Goal: Information Seeking & Learning: Learn about a topic

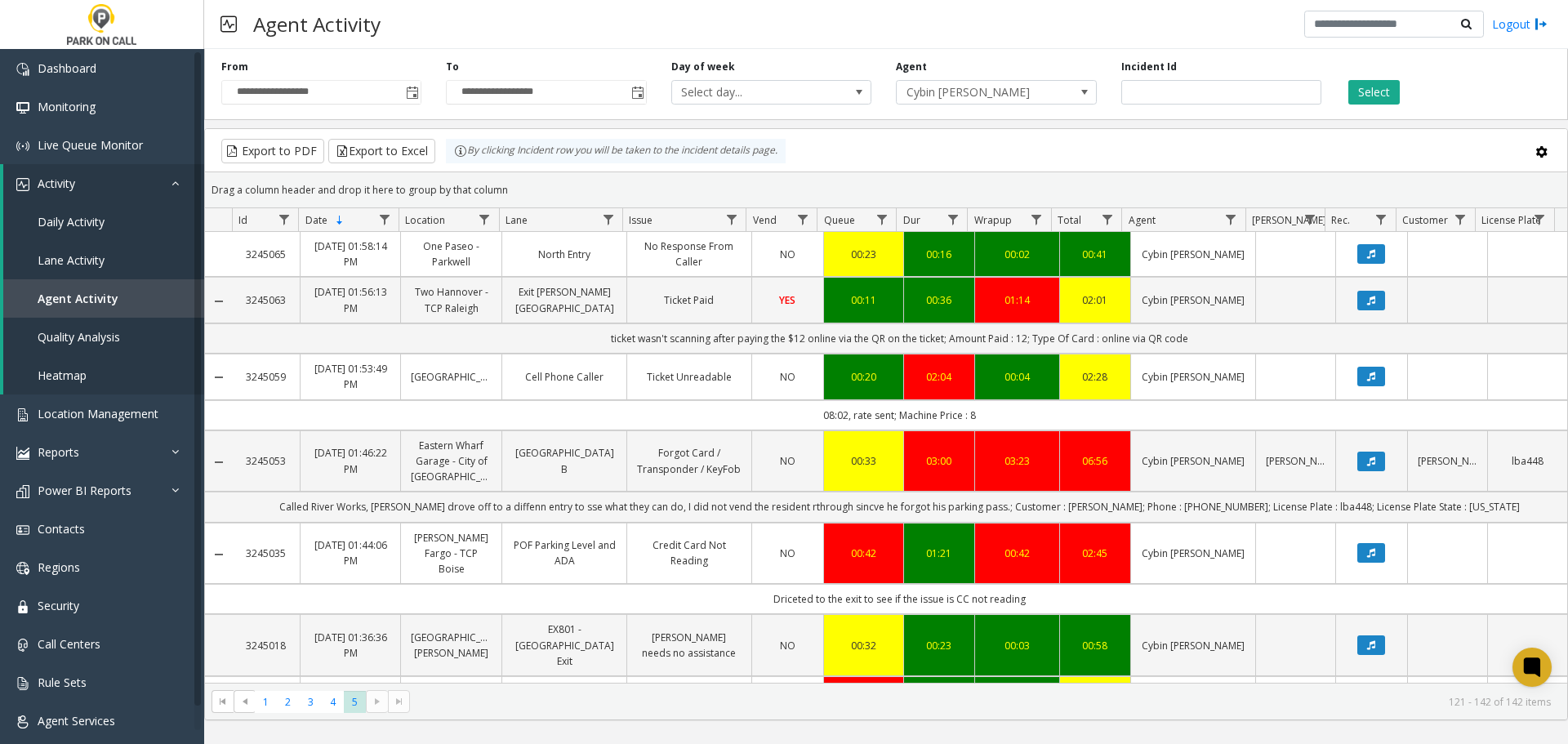
click at [1070, 142] on div "Export to PDF Export to Excel By clicking Incident row you will be taken to the…" at bounding box center [886, 151] width 1335 height 25
click at [105, 264] on link "Lane Activity" at bounding box center [104, 260] width 201 height 39
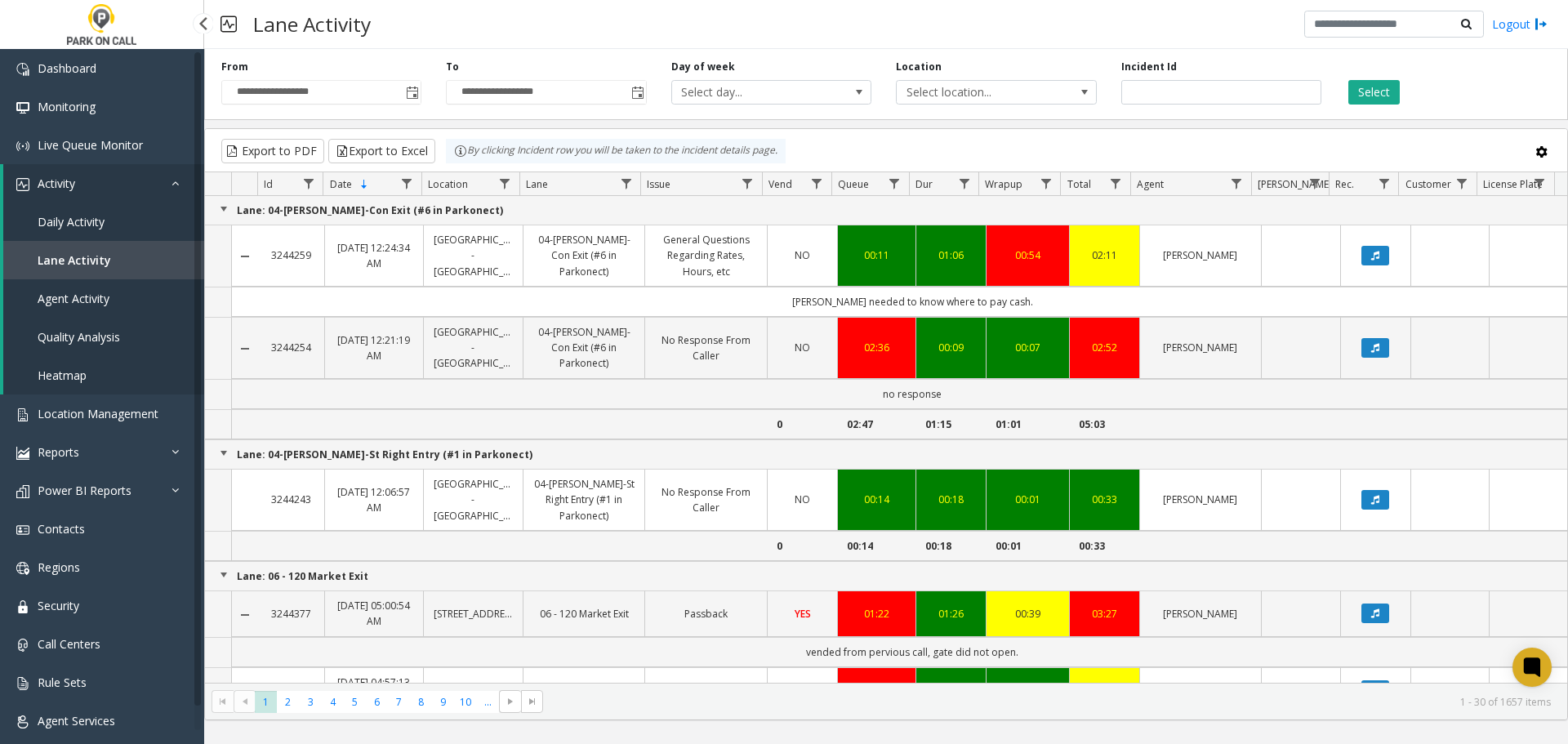
click at [105, 301] on span "Agent Activity" at bounding box center [74, 298] width 72 height 16
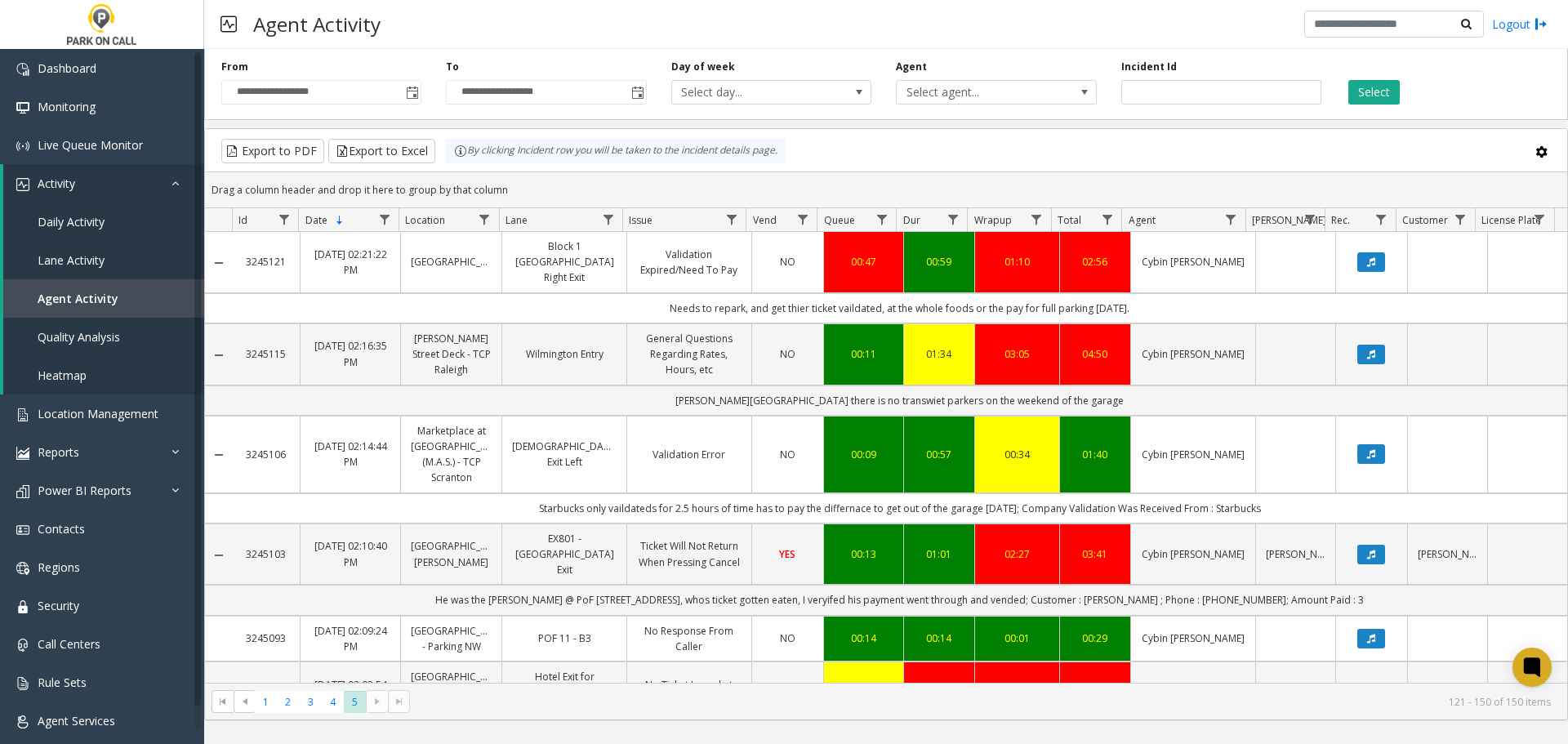
drag, startPoint x: 1111, startPoint y: 150, endPoint x: 531, endPoint y: 249, distance: 588.4
click at [1111, 150] on div "Export to PDF Export to Excel By clicking Incident row you will be taken to the…" at bounding box center [886, 151] width 1335 height 25
click at [418, 89] on span "Toggle popup" at bounding box center [413, 93] width 13 height 13
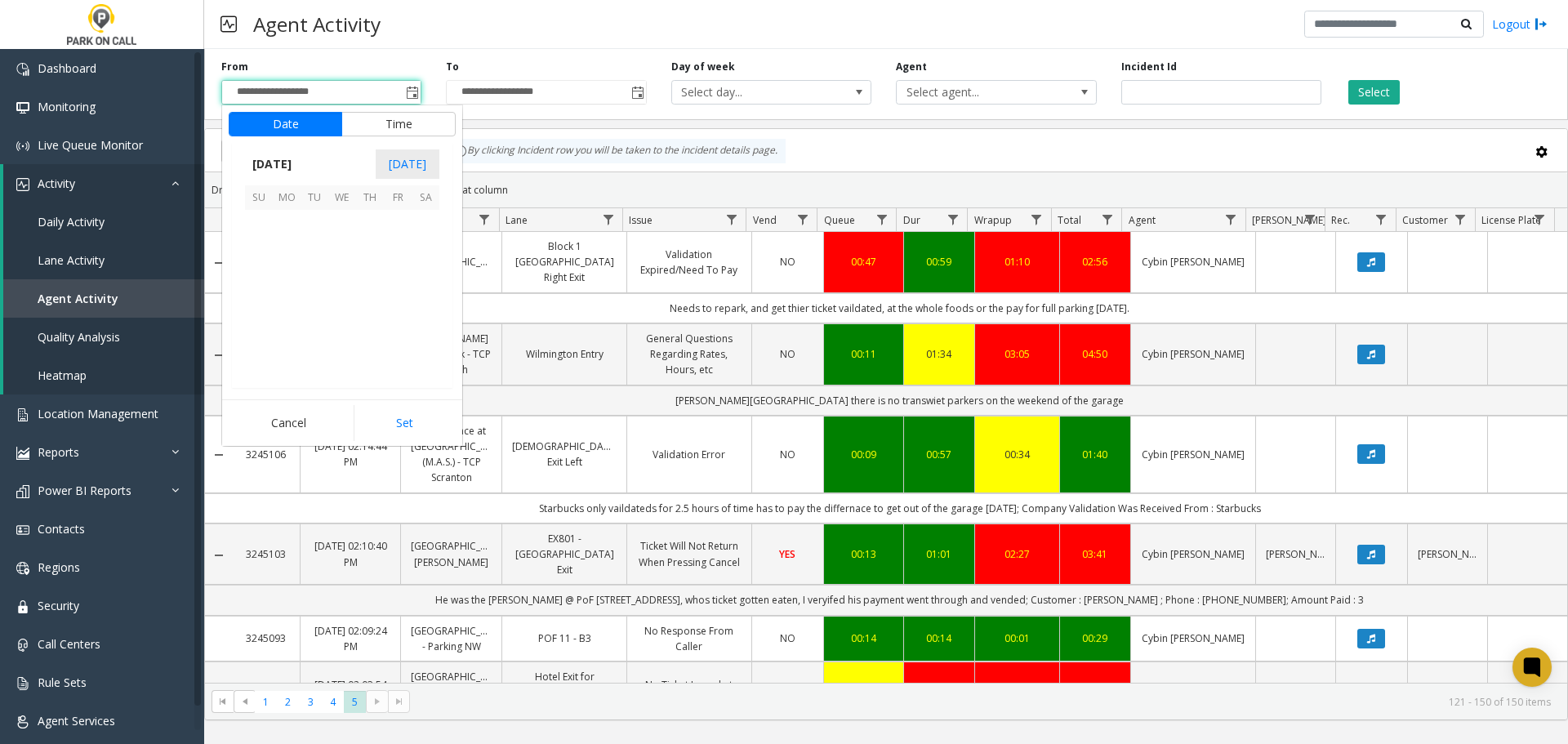
scroll to position [293073, 0]
click at [392, 227] on span "1" at bounding box center [398, 223] width 28 height 28
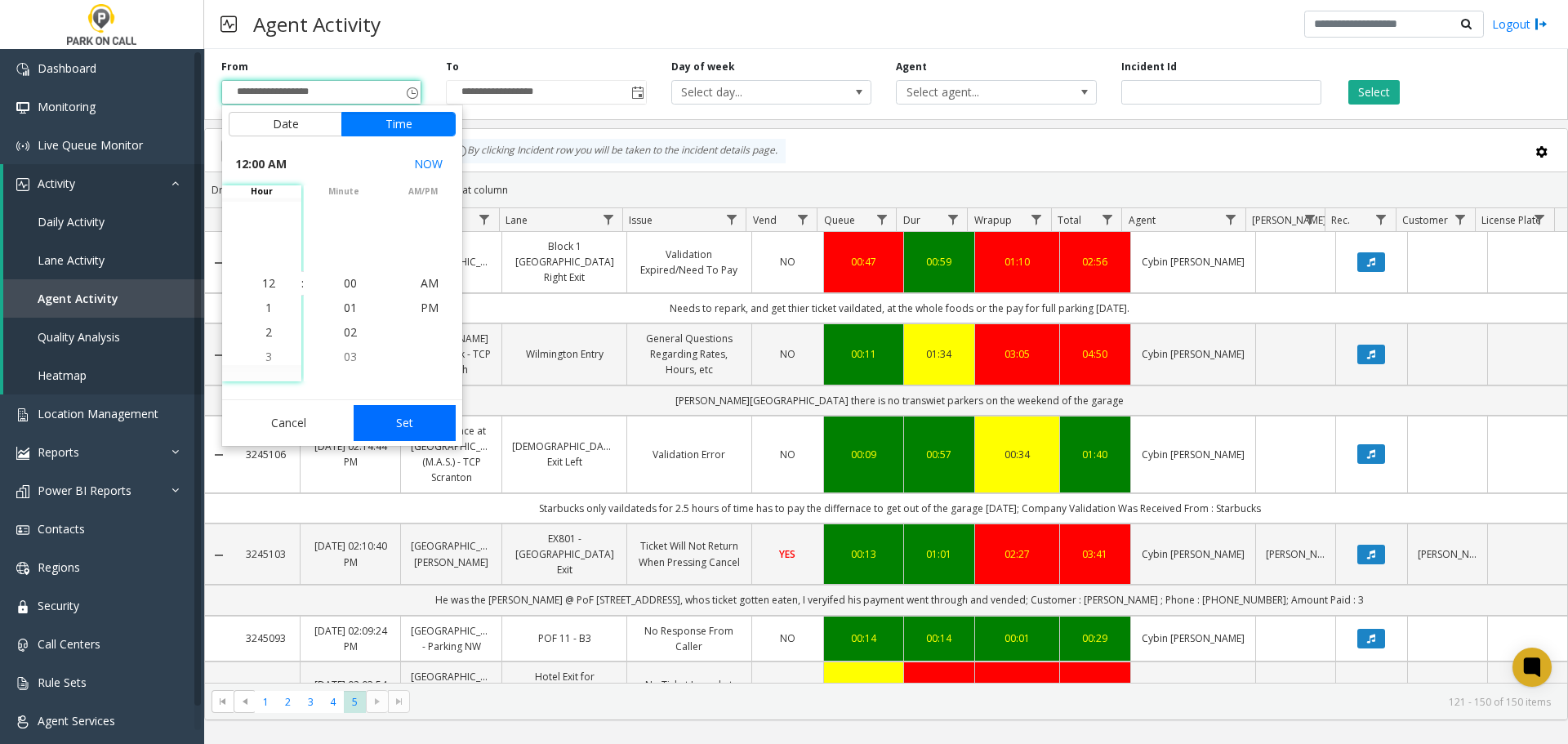
click at [411, 418] on button "Set" at bounding box center [405, 423] width 103 height 36
type input "**********"
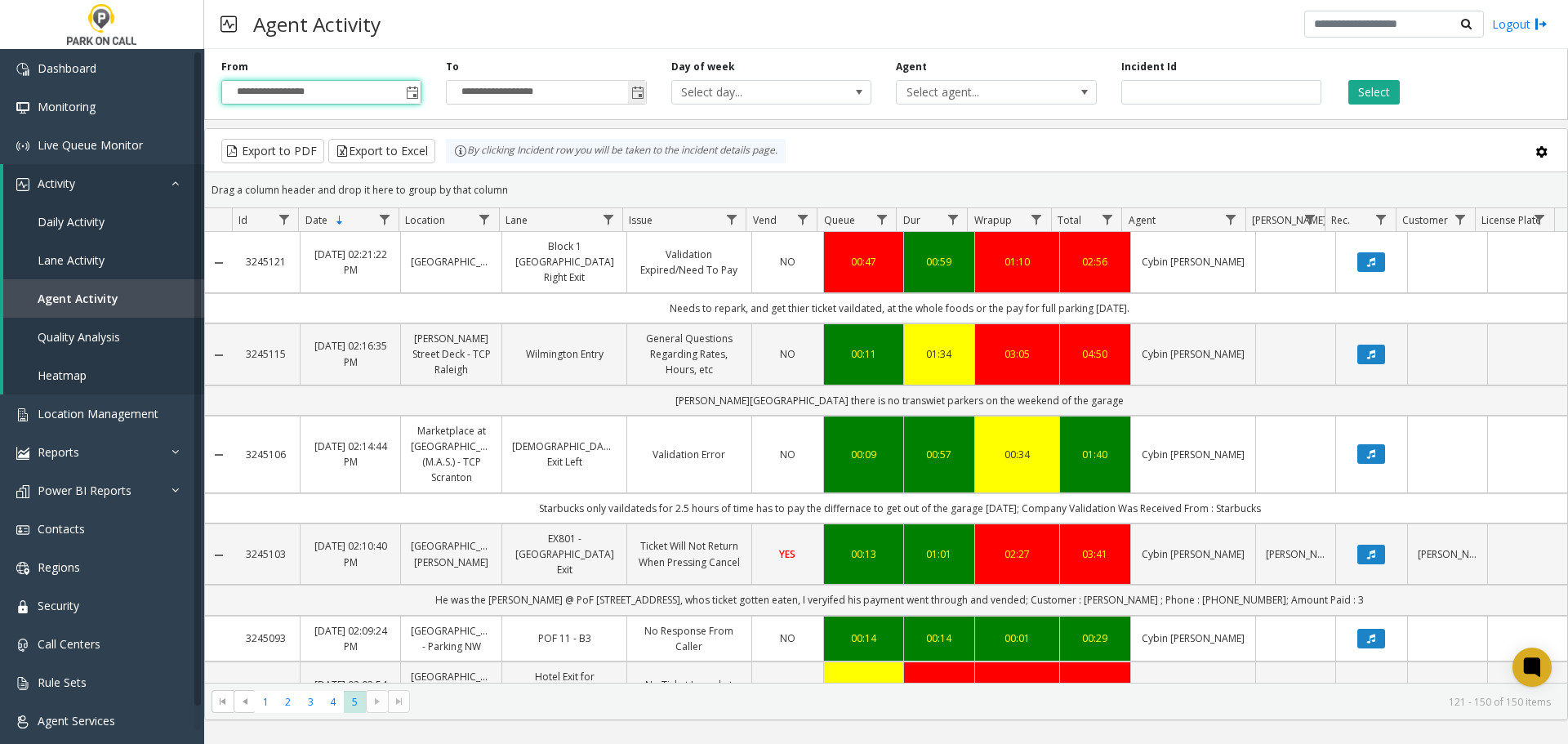
click at [642, 89] on span "Toggle popup" at bounding box center [638, 93] width 13 height 13
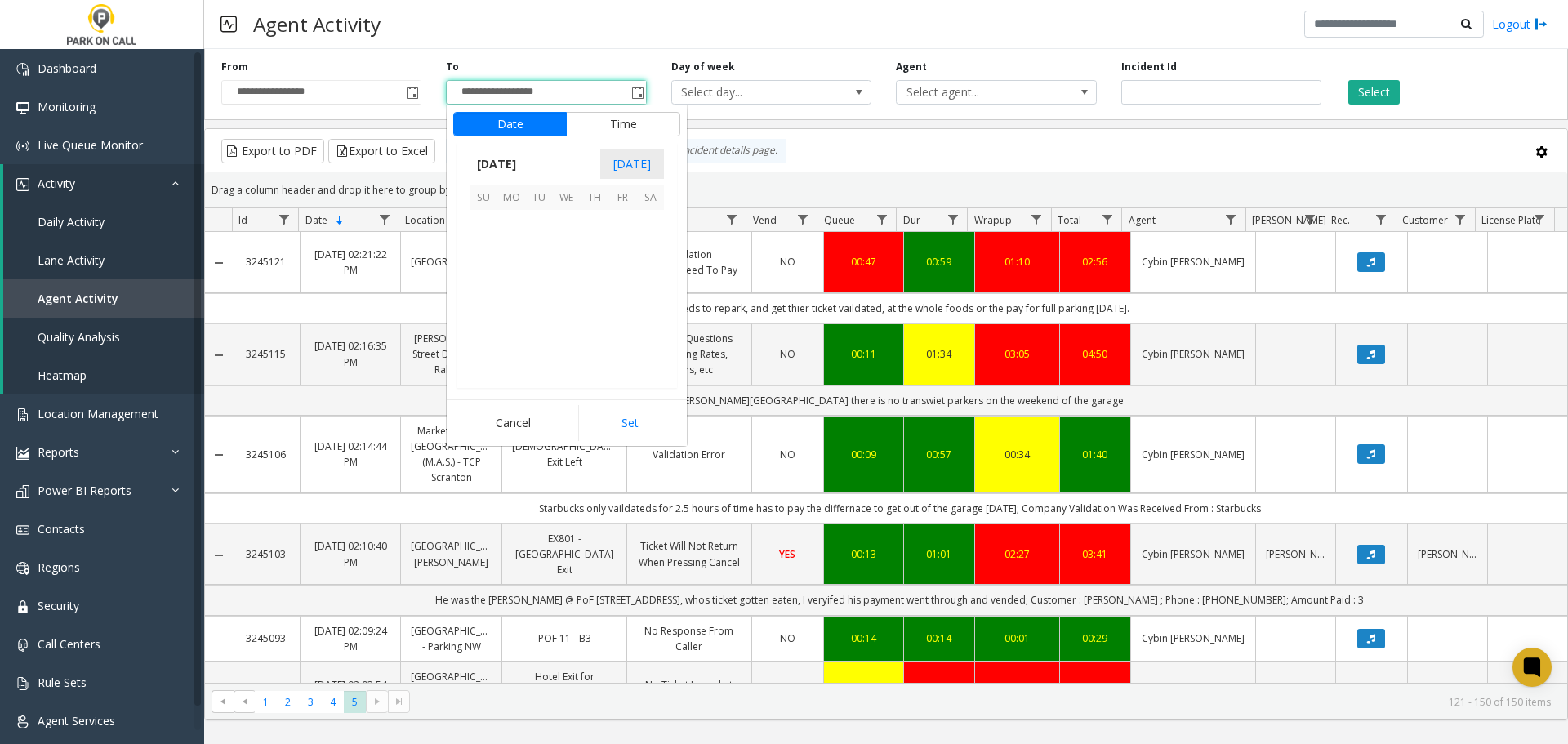
scroll to position [25, 0]
click at [626, 229] on span "1" at bounding box center [622, 223] width 28 height 28
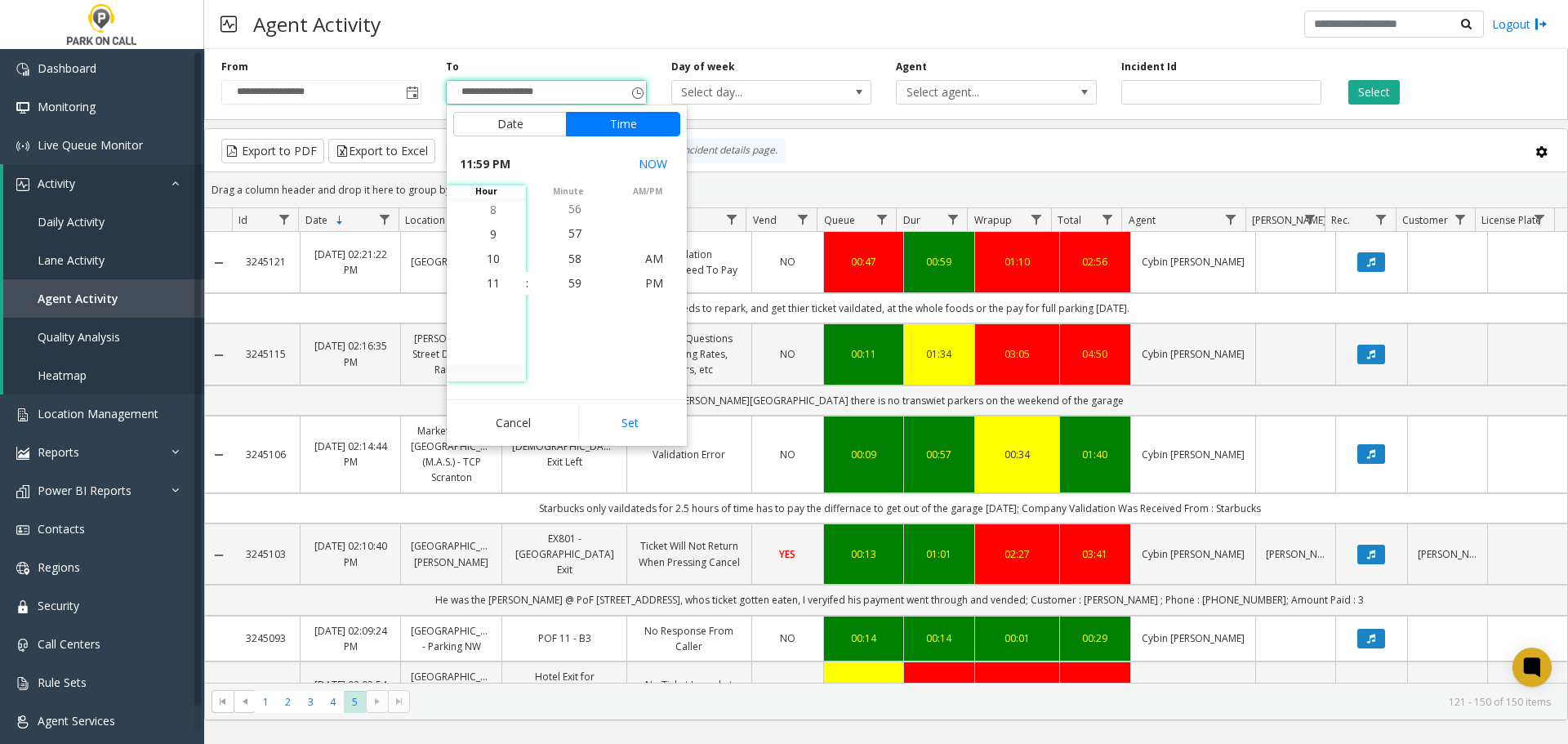
click at [648, 420] on button "Set" at bounding box center [630, 423] width 103 height 36
type input "**********"
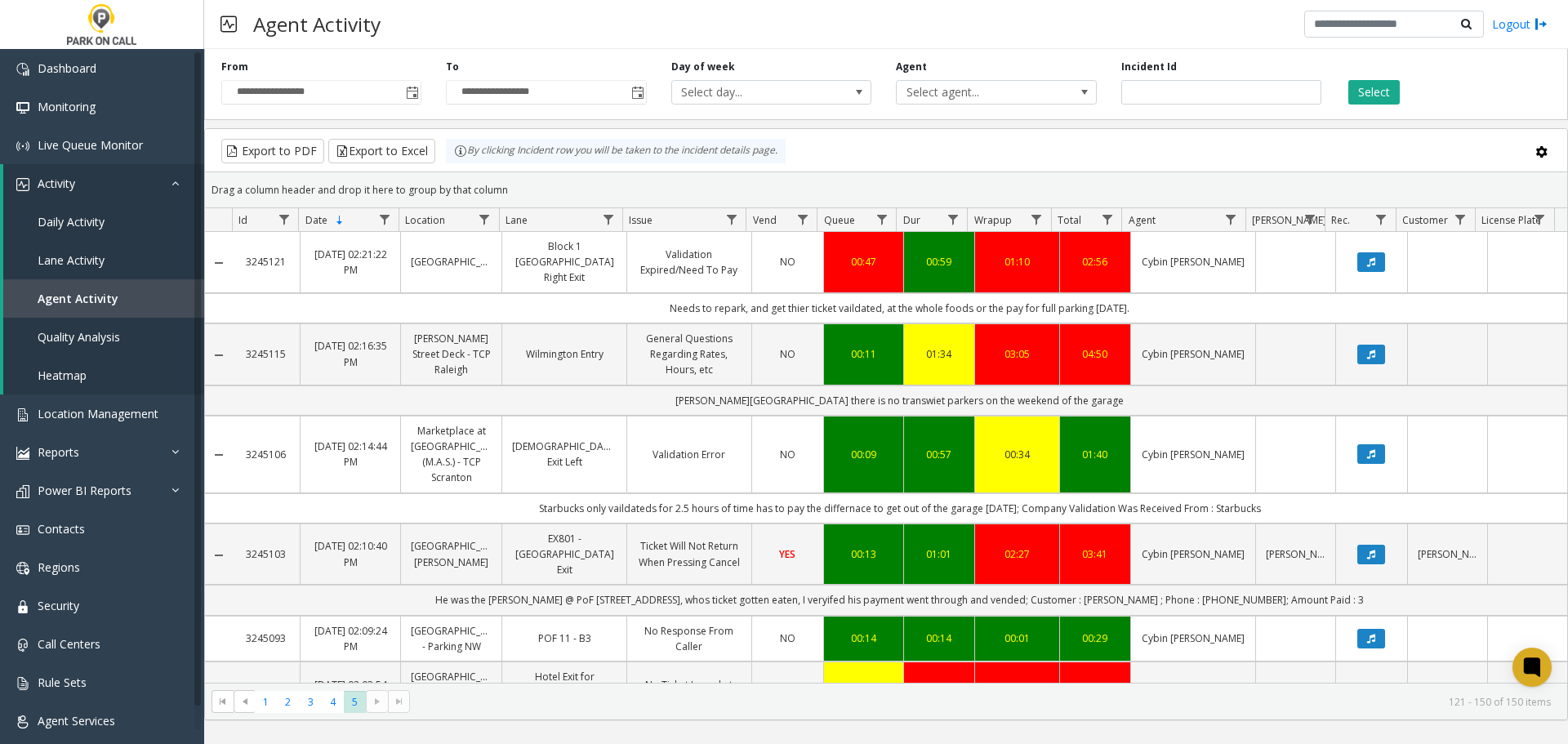
click at [1357, 75] on div "Select" at bounding box center [1446, 82] width 224 height 45
click at [1370, 84] on button "Select" at bounding box center [1374, 92] width 51 height 25
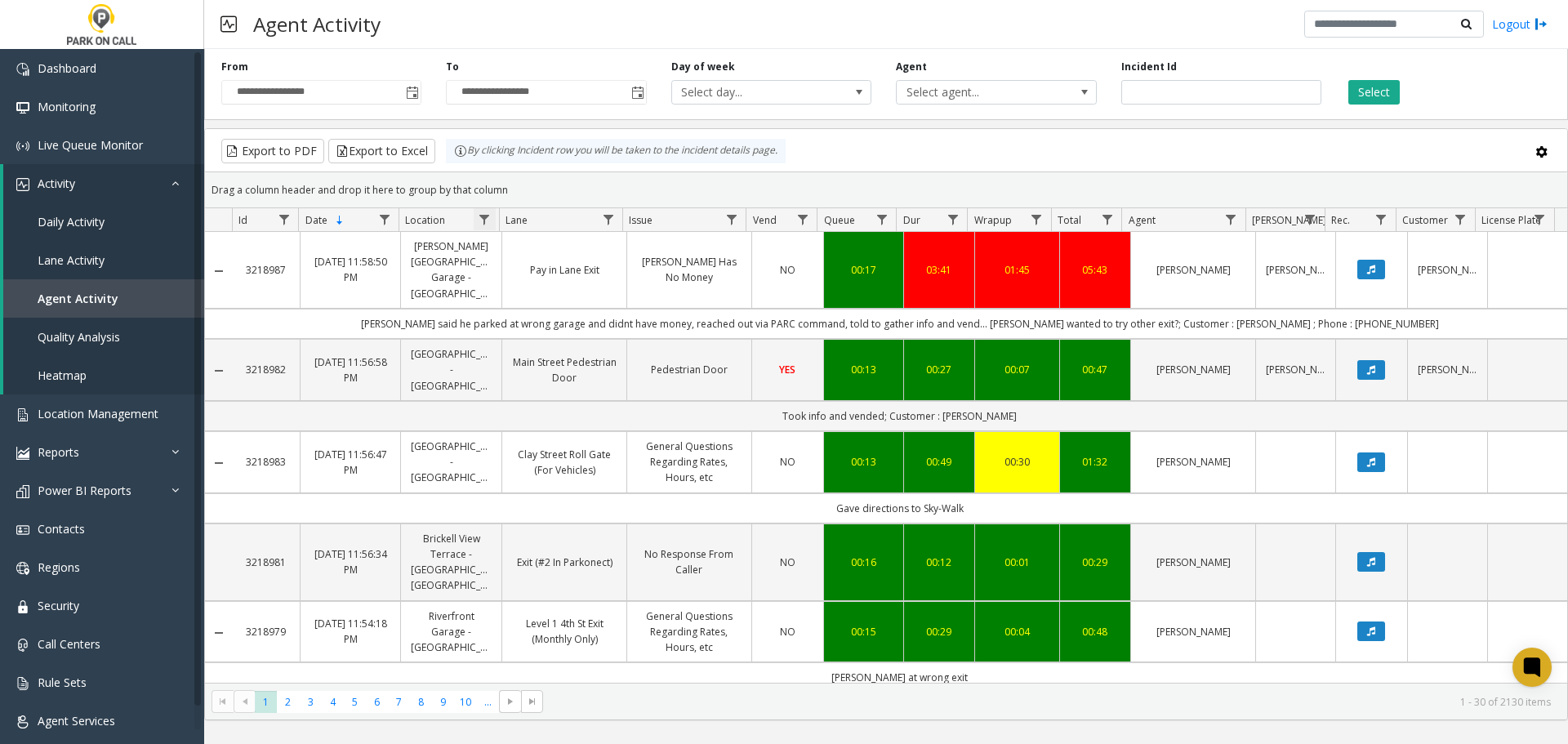
click at [484, 220] on span "Data table" at bounding box center [484, 220] width 13 height 13
click at [533, 287] on input "Location Filter" at bounding box center [555, 290] width 139 height 28
type input "*"
type input "*******"
click button "Filter" at bounding box center [591, 441] width 67 height 36
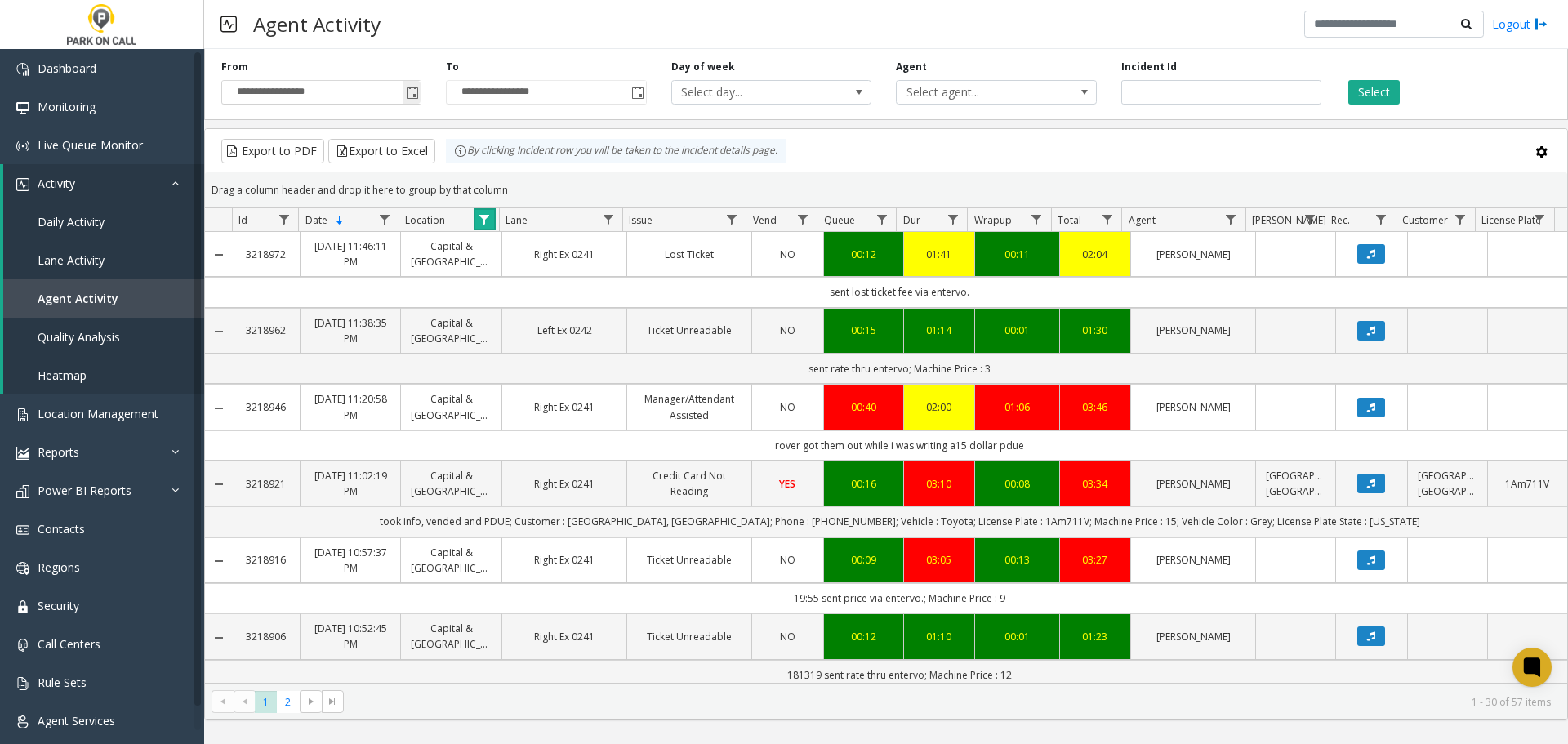
click at [413, 97] on span "Toggle popup" at bounding box center [413, 93] width 13 height 13
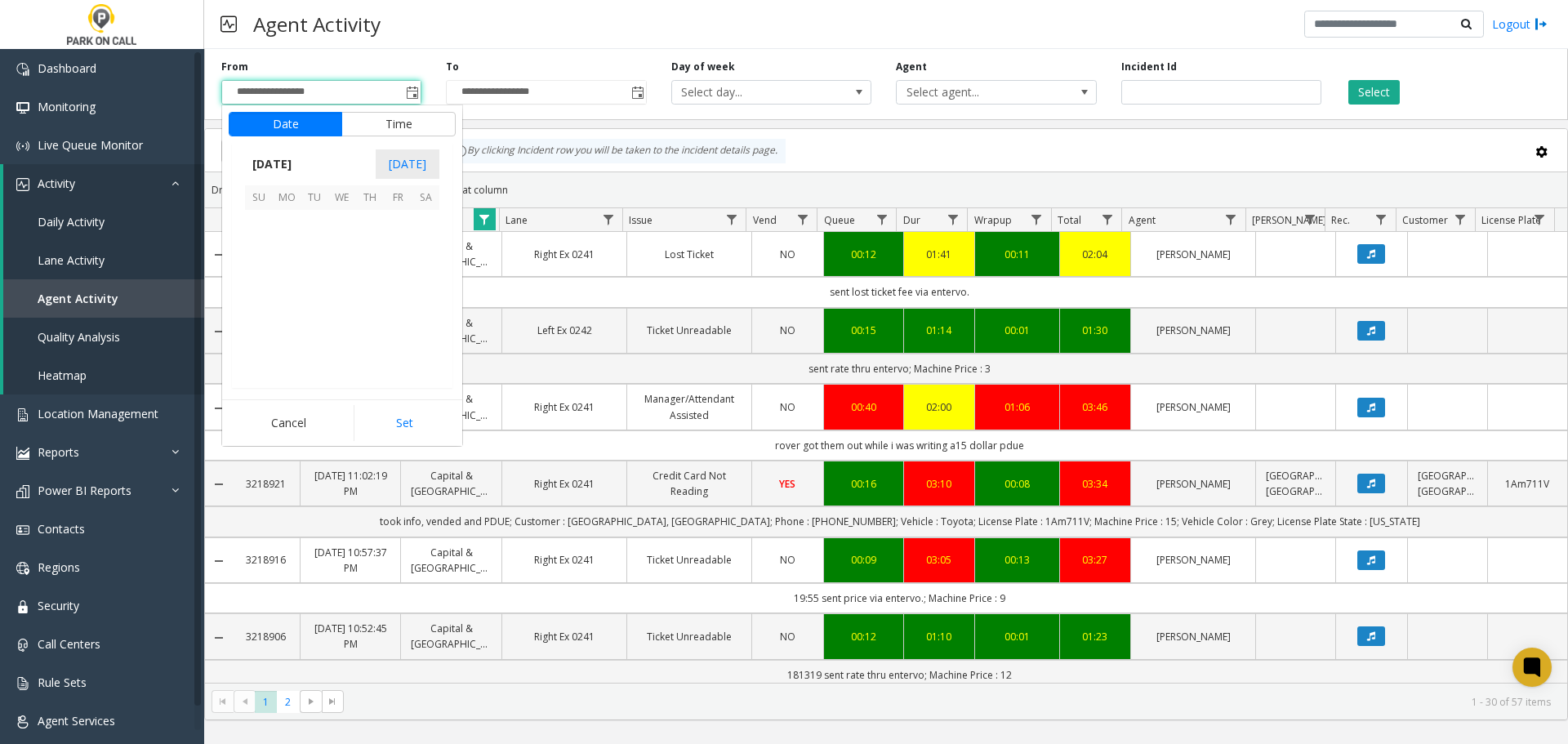
scroll to position [293073, 0]
click at [400, 278] on span "15" at bounding box center [398, 280] width 28 height 28
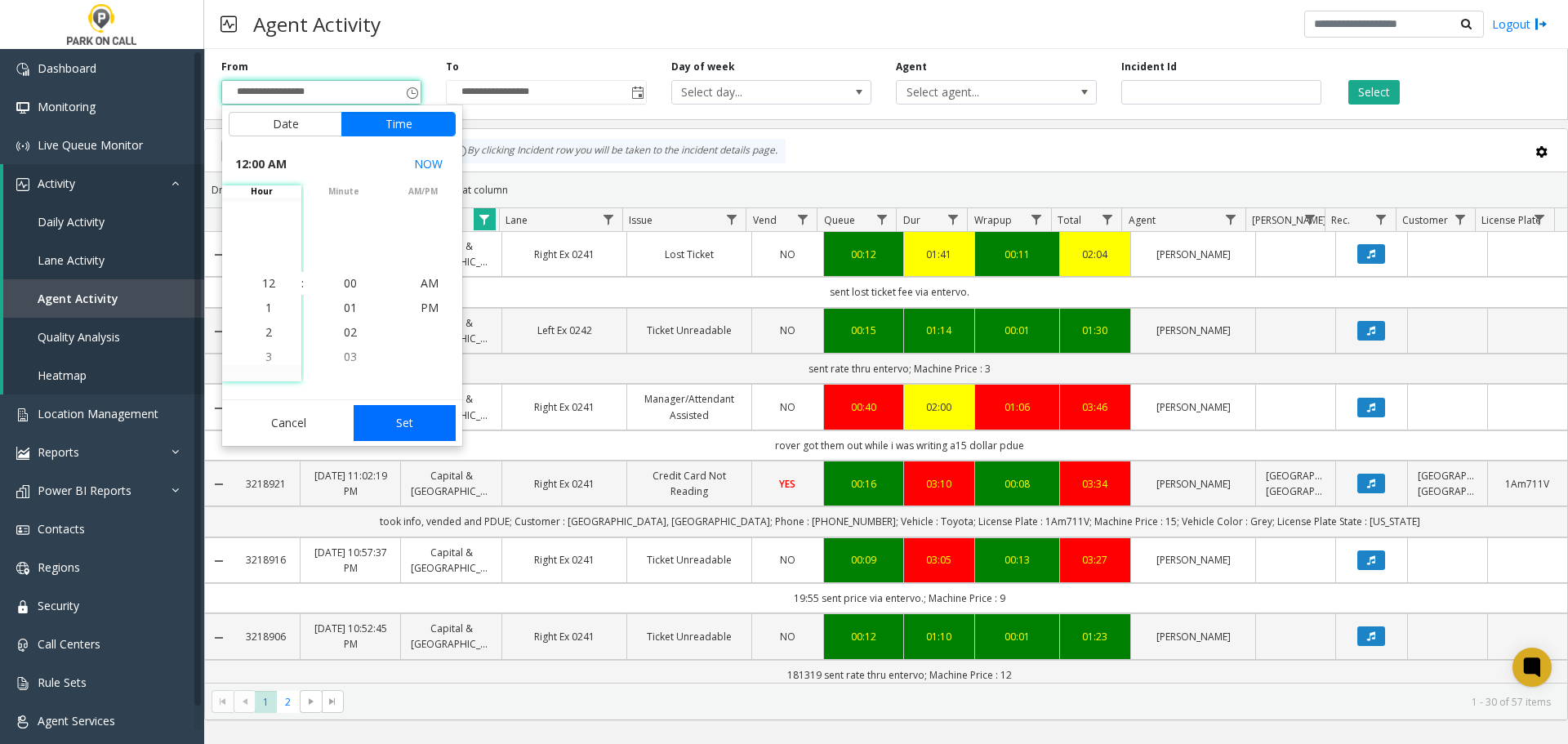
click at [397, 409] on button "Set" at bounding box center [405, 423] width 103 height 36
type input "**********"
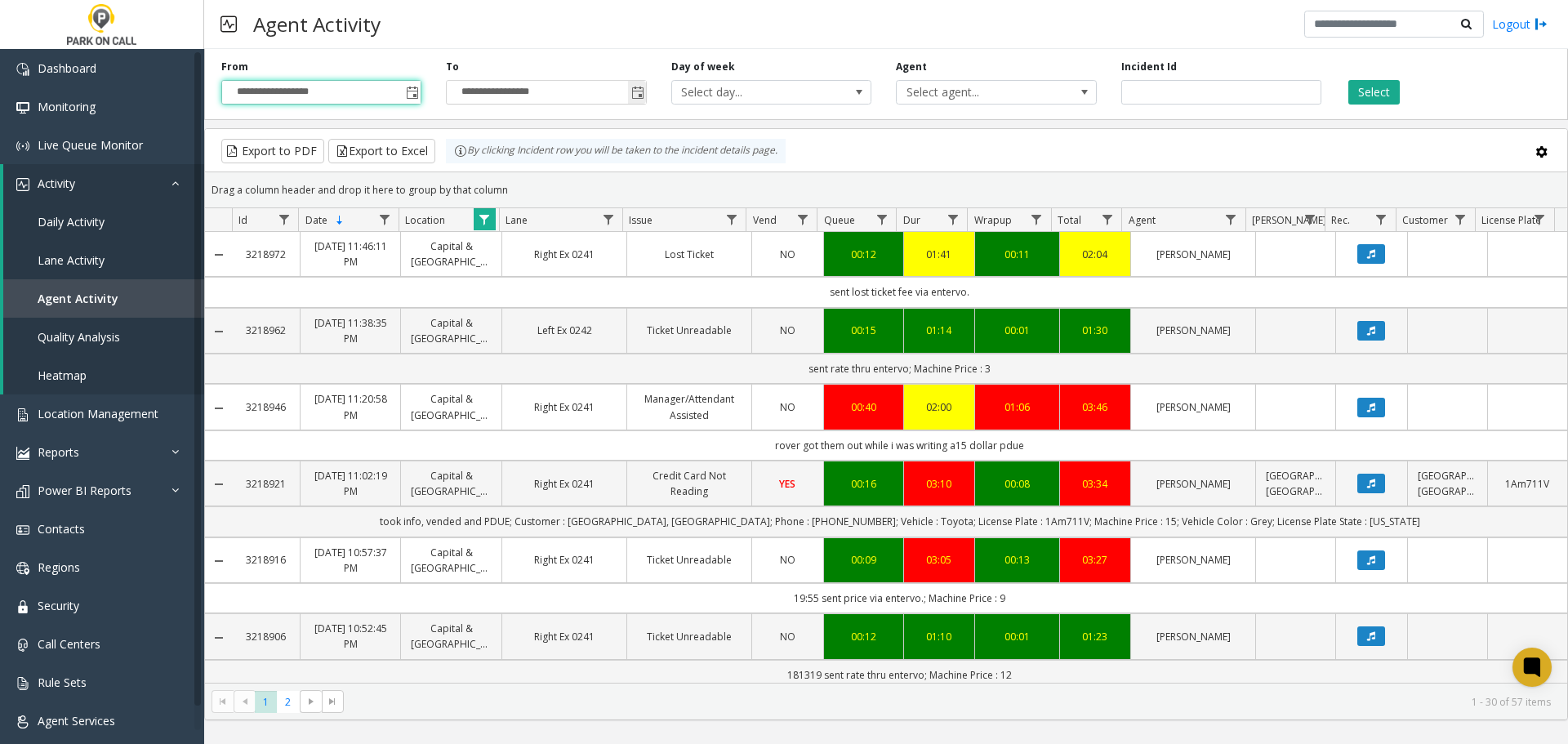
click at [632, 92] on span "Toggle popup" at bounding box center [638, 93] width 13 height 13
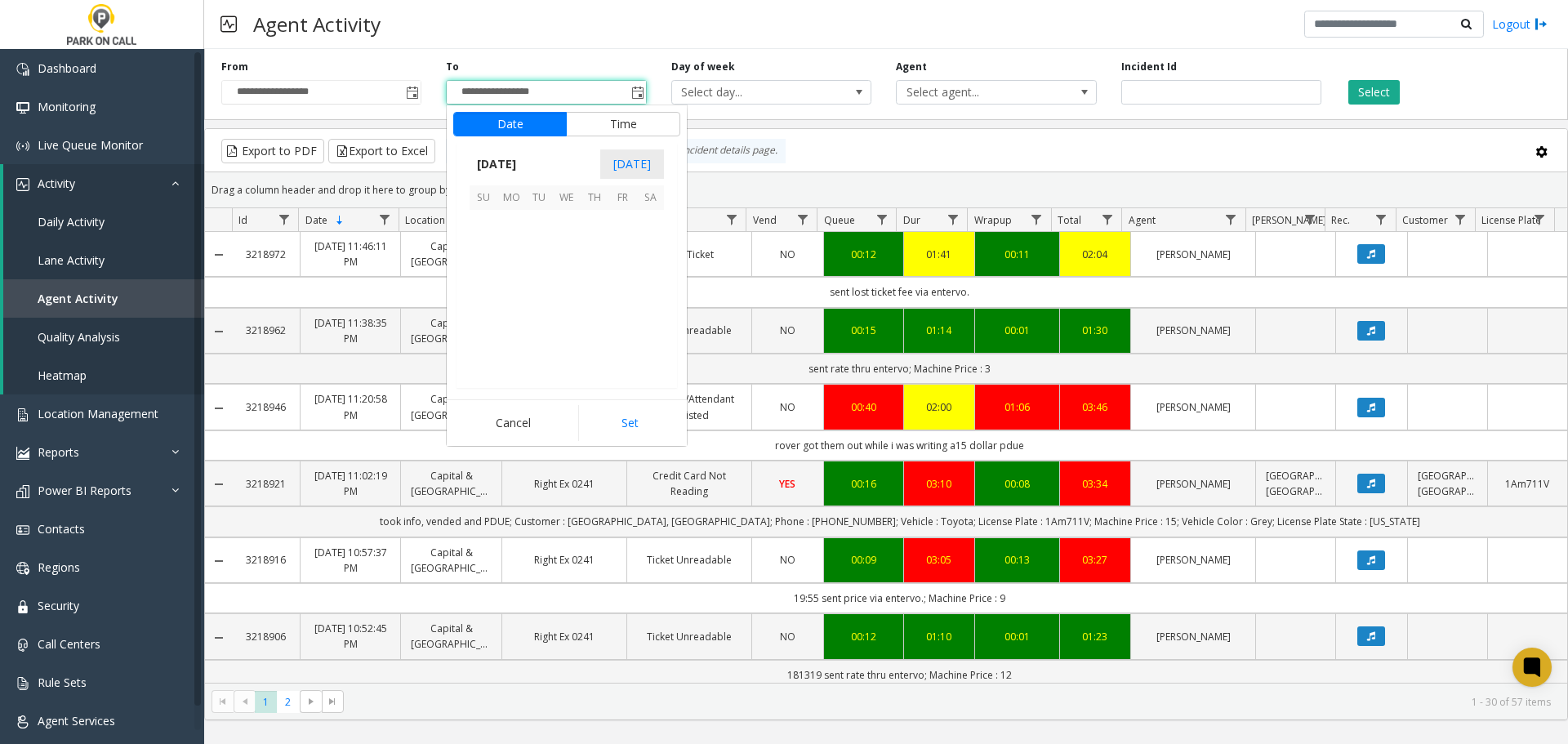
scroll to position [25, 0]
click at [630, 275] on span "15" at bounding box center [622, 280] width 28 height 28
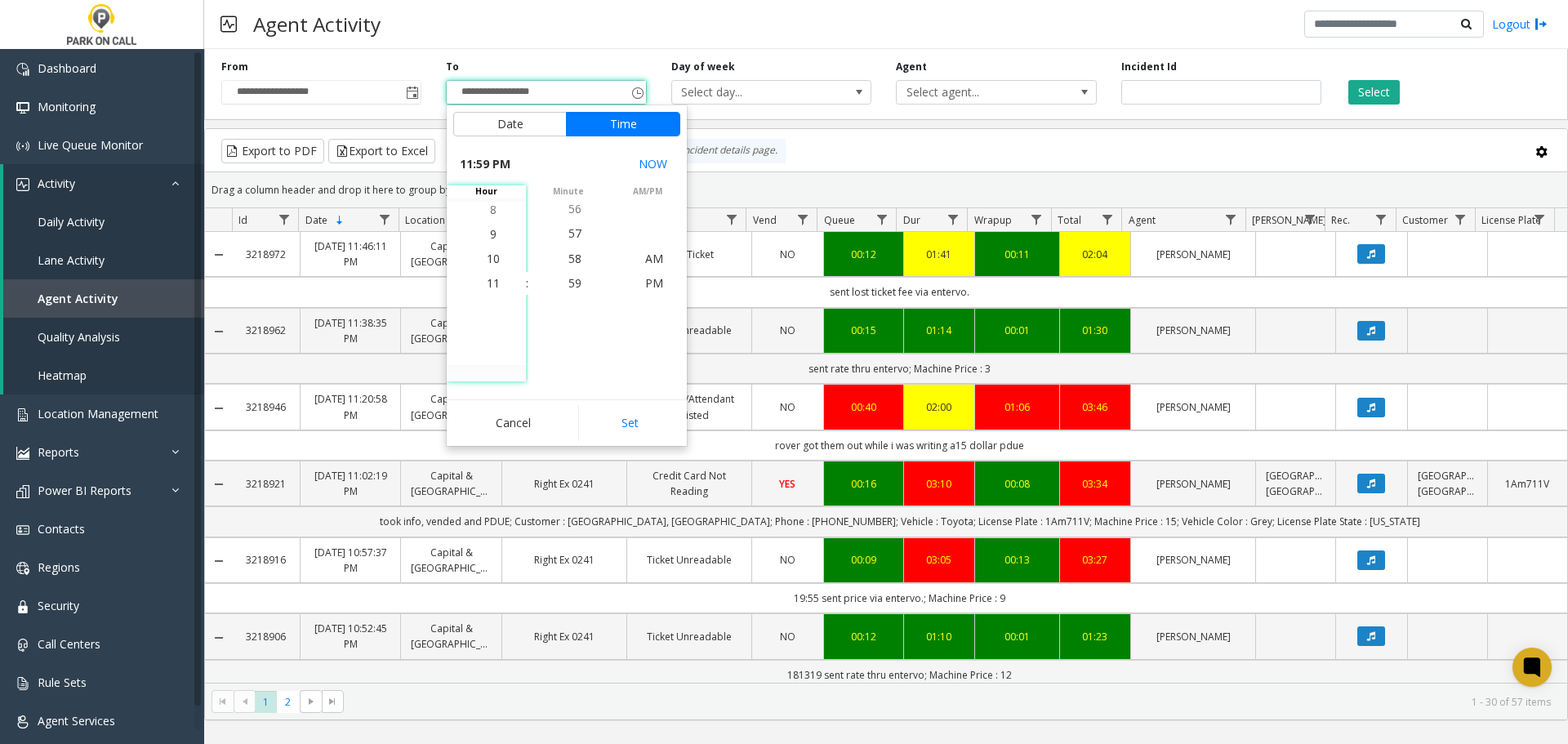
click at [642, 411] on button "Set" at bounding box center [630, 423] width 103 height 36
type input "**********"
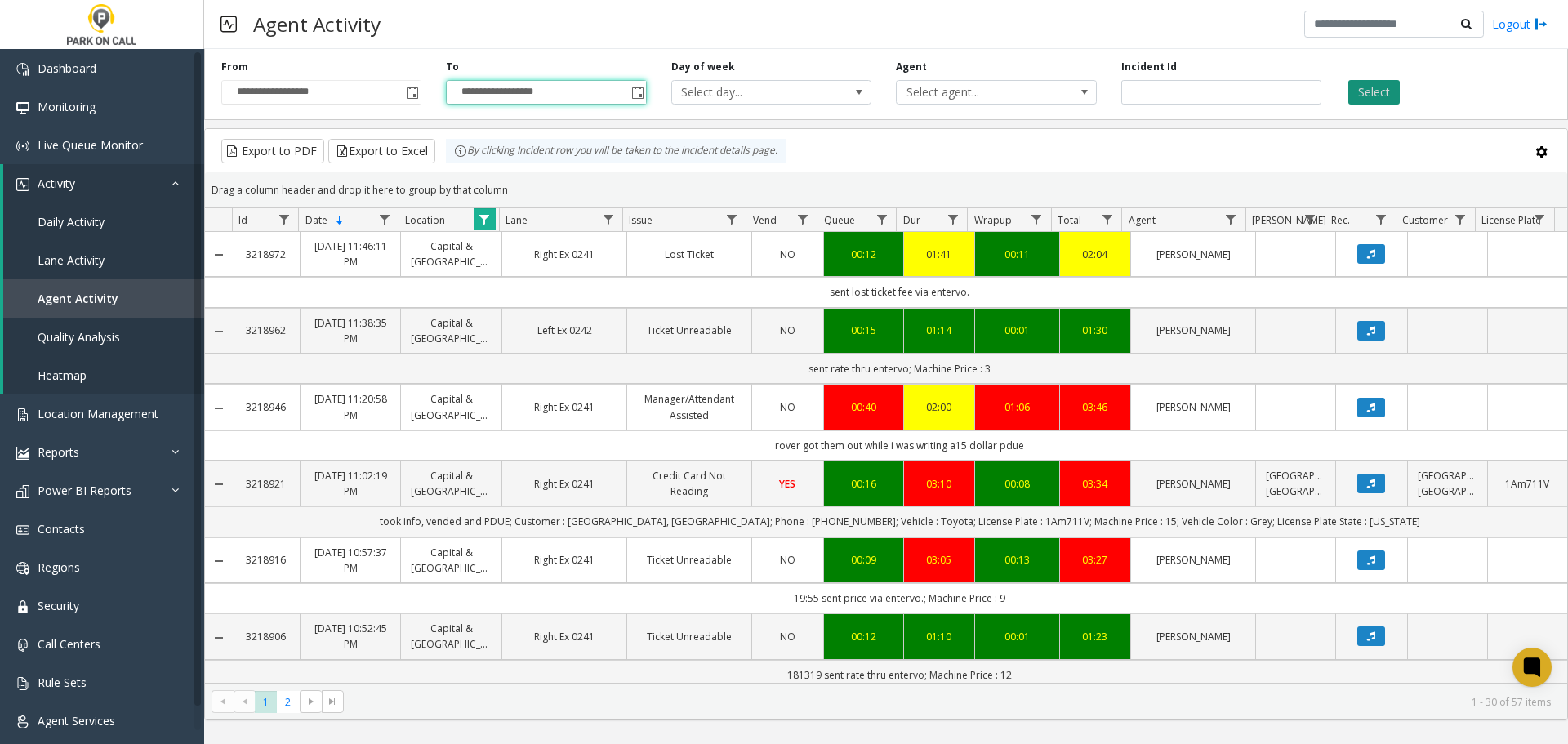
click at [1372, 85] on button "Select" at bounding box center [1374, 92] width 51 height 25
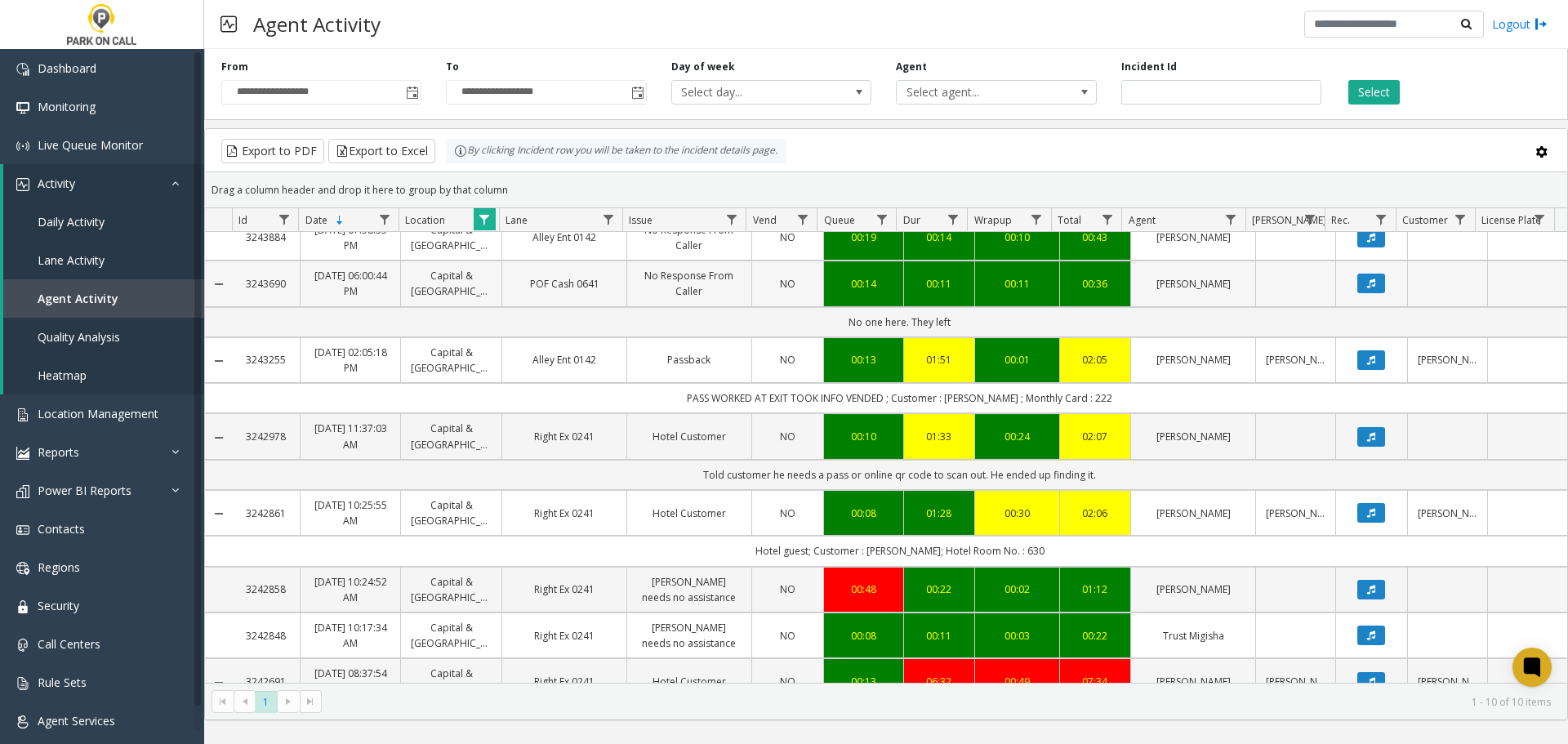
scroll to position [221, 0]
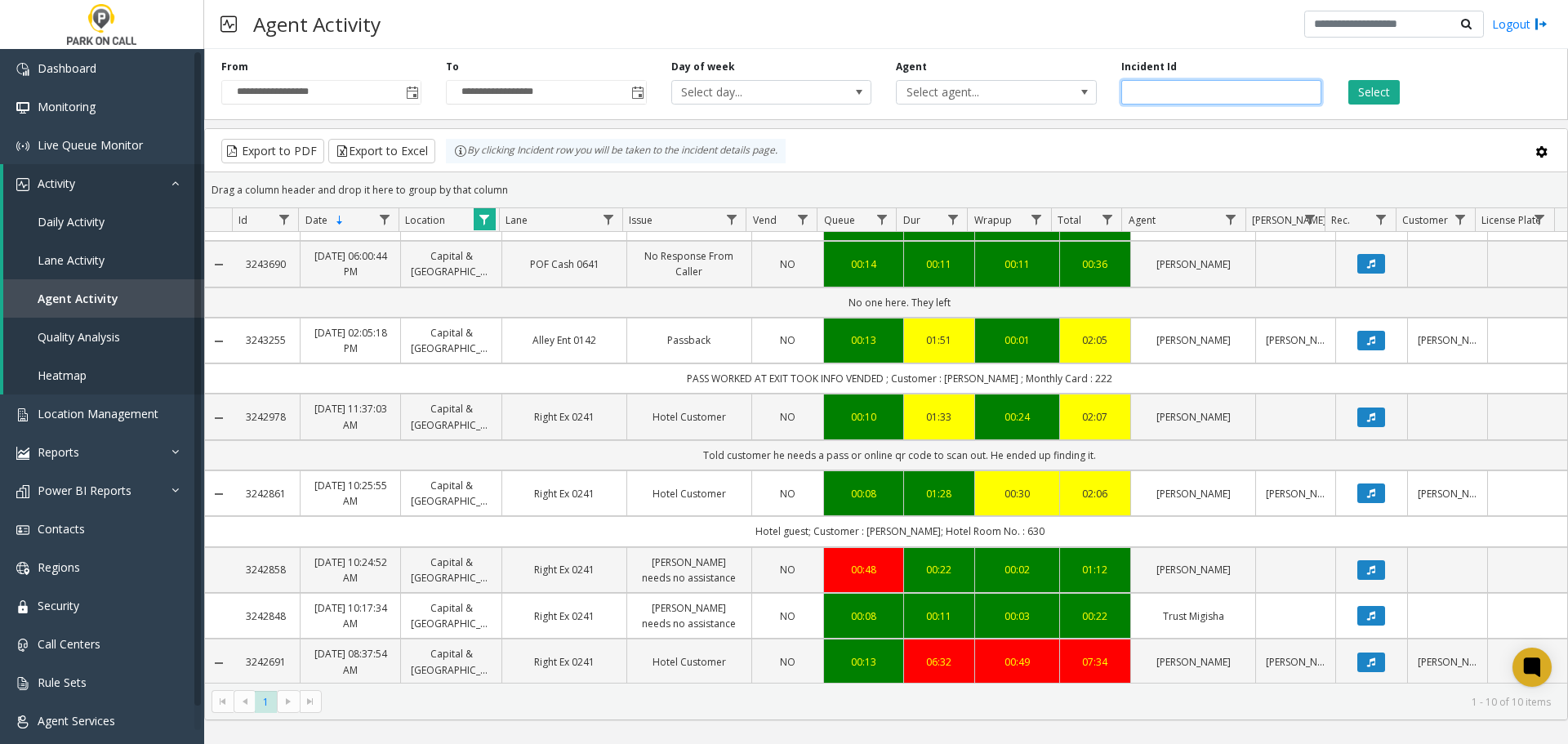
click at [1187, 93] on input "number" at bounding box center [1221, 92] width 200 height 25
click at [481, 227] on link "Data table" at bounding box center [484, 220] width 22 height 22
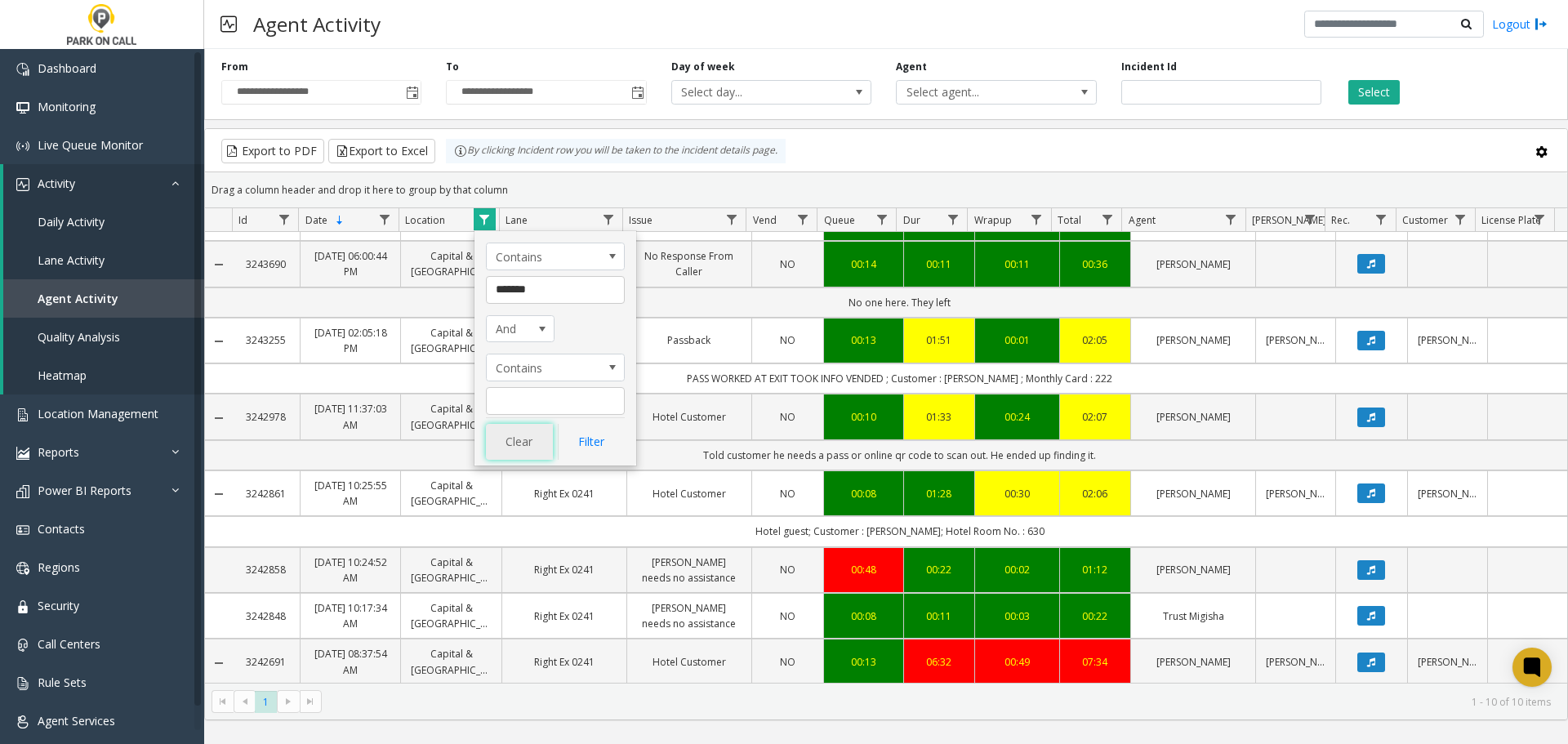
click at [524, 439] on button "Clear" at bounding box center [519, 441] width 67 height 36
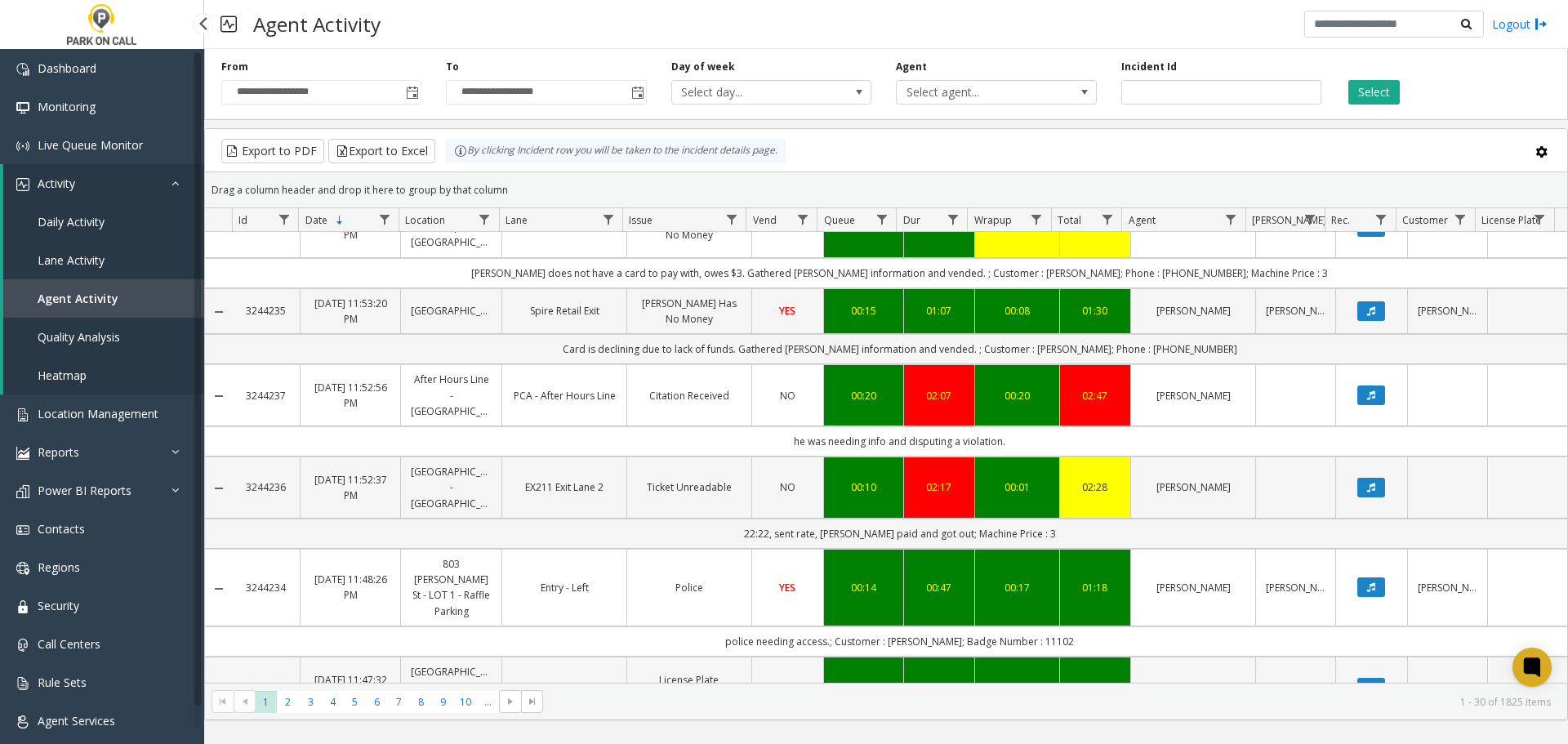
click at [85, 259] on span "Lane Activity" at bounding box center [71, 260] width 67 height 16
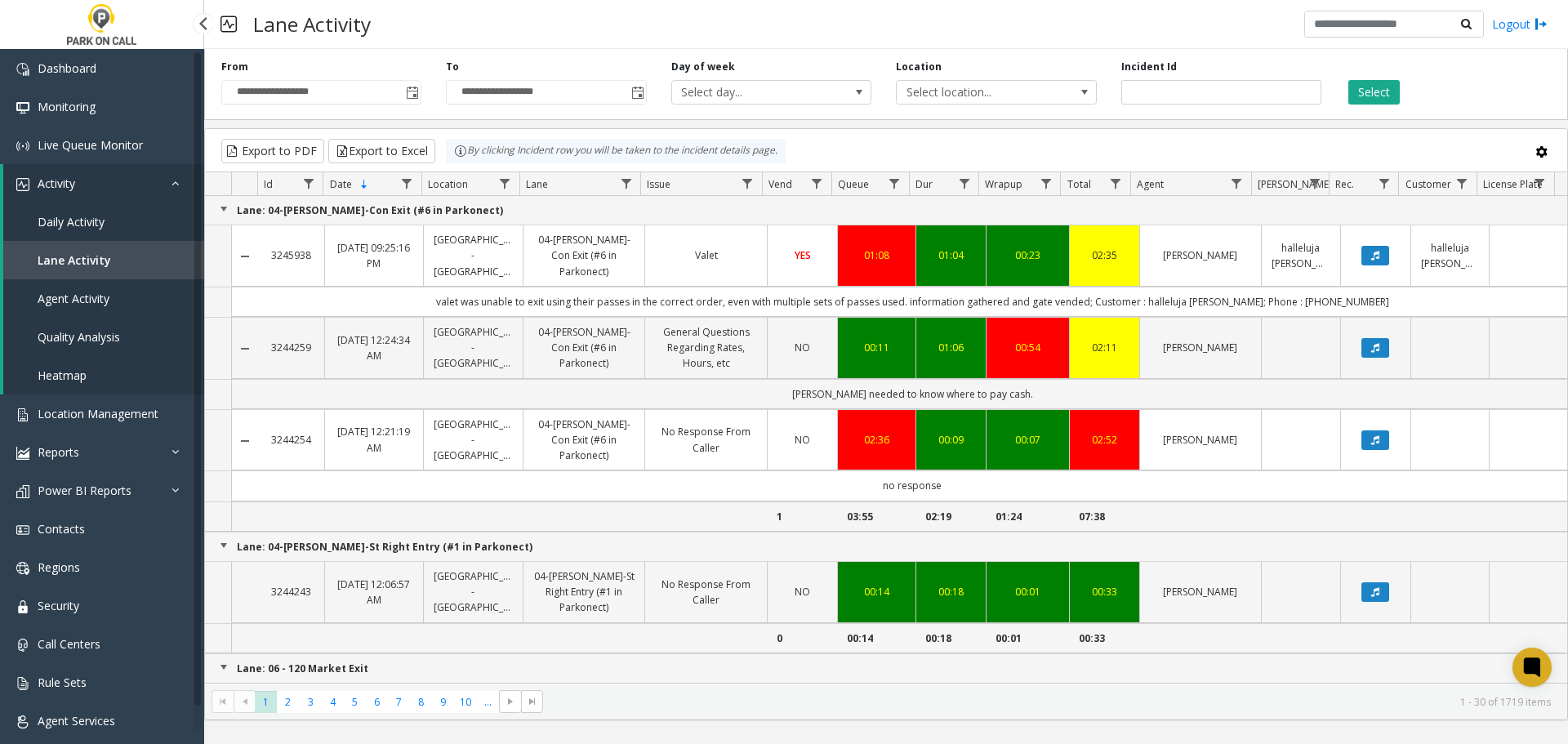
click at [98, 308] on link "Agent Activity" at bounding box center [104, 299] width 201 height 39
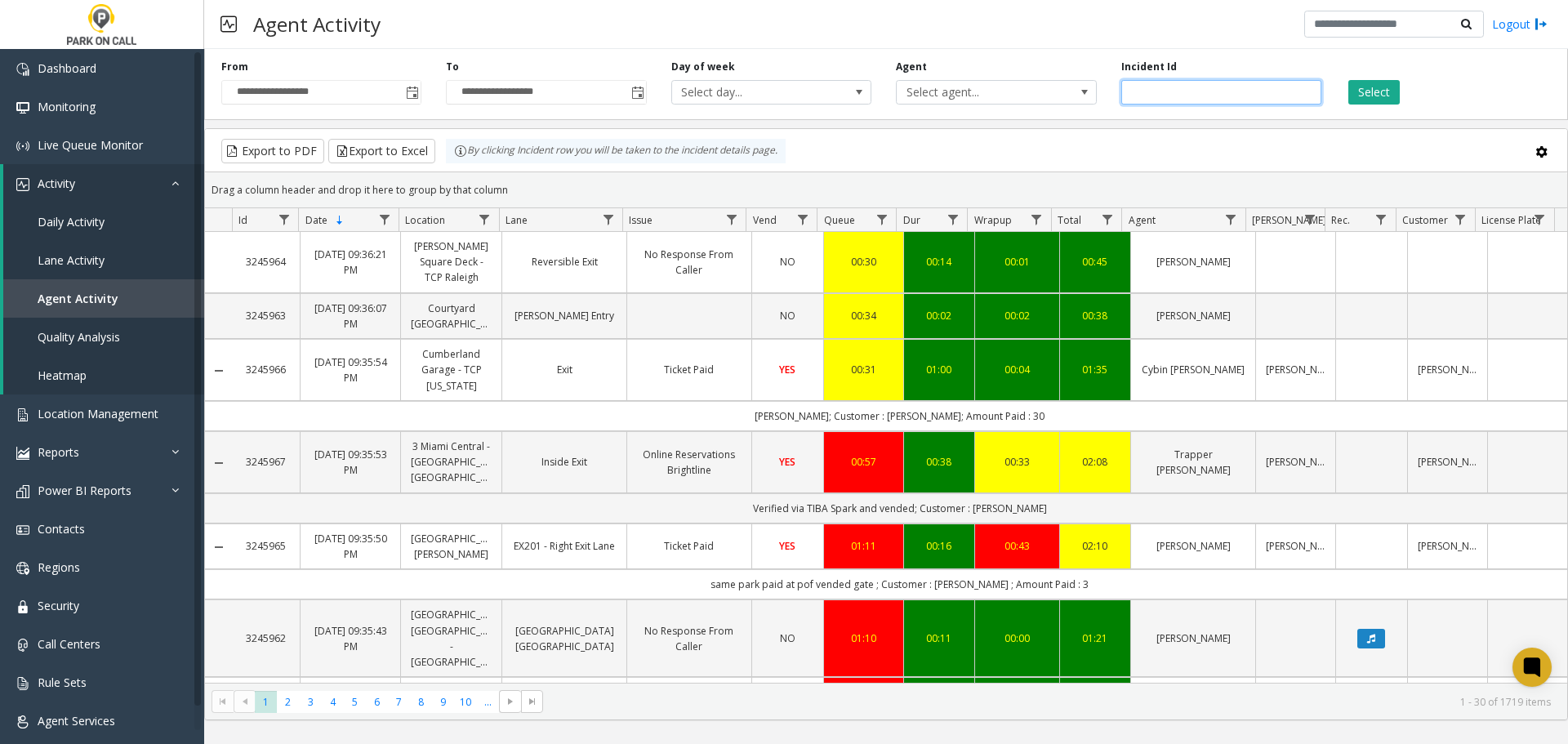
click at [1210, 100] on input "number" at bounding box center [1221, 92] width 200 height 25
type input "*******"
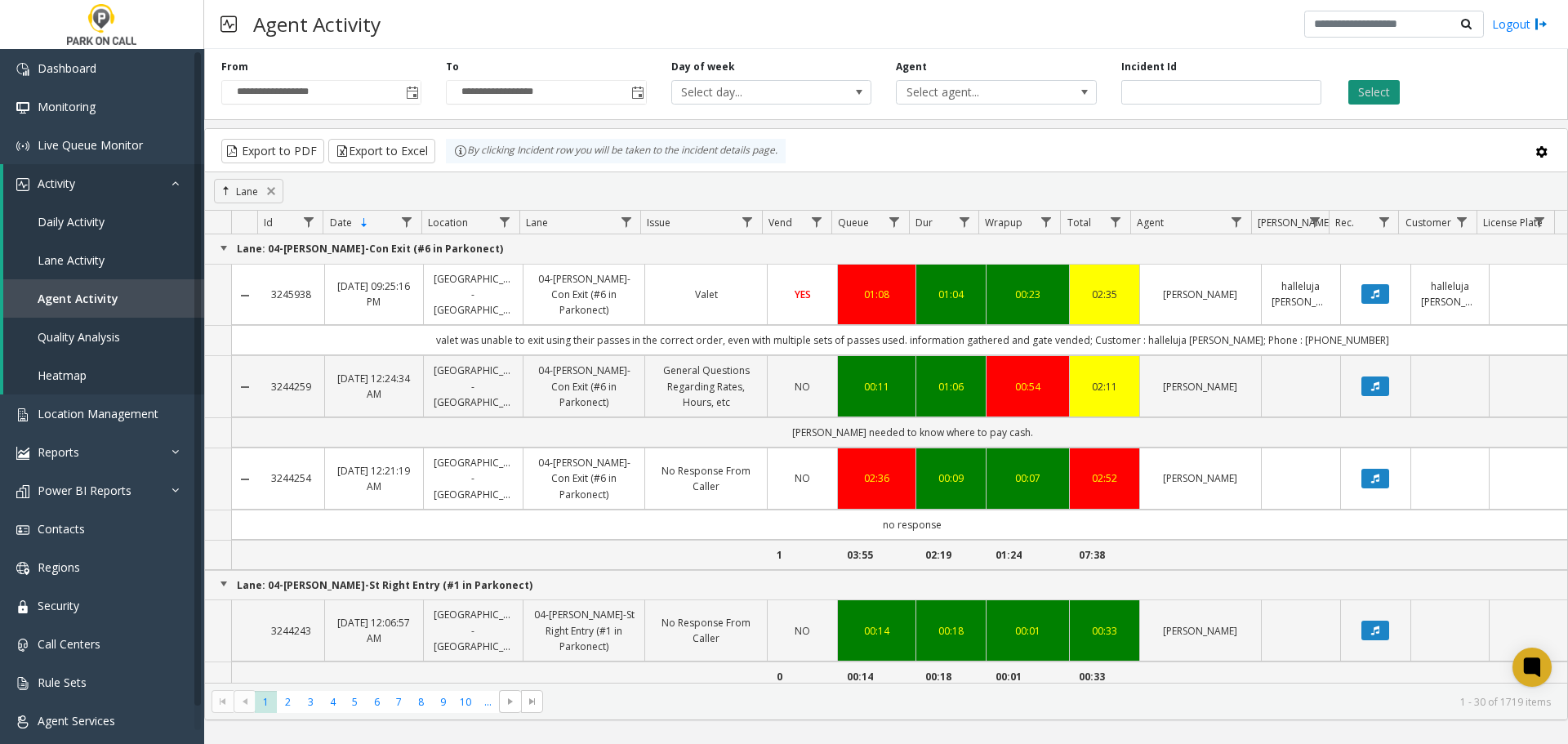
drag, startPoint x: 1356, startPoint y: 75, endPoint x: 1366, endPoint y: 89, distance: 17.2
click at [1363, 85] on div "Select" at bounding box center [1446, 82] width 224 height 45
click at [1369, 92] on button "Select" at bounding box center [1374, 92] width 51 height 25
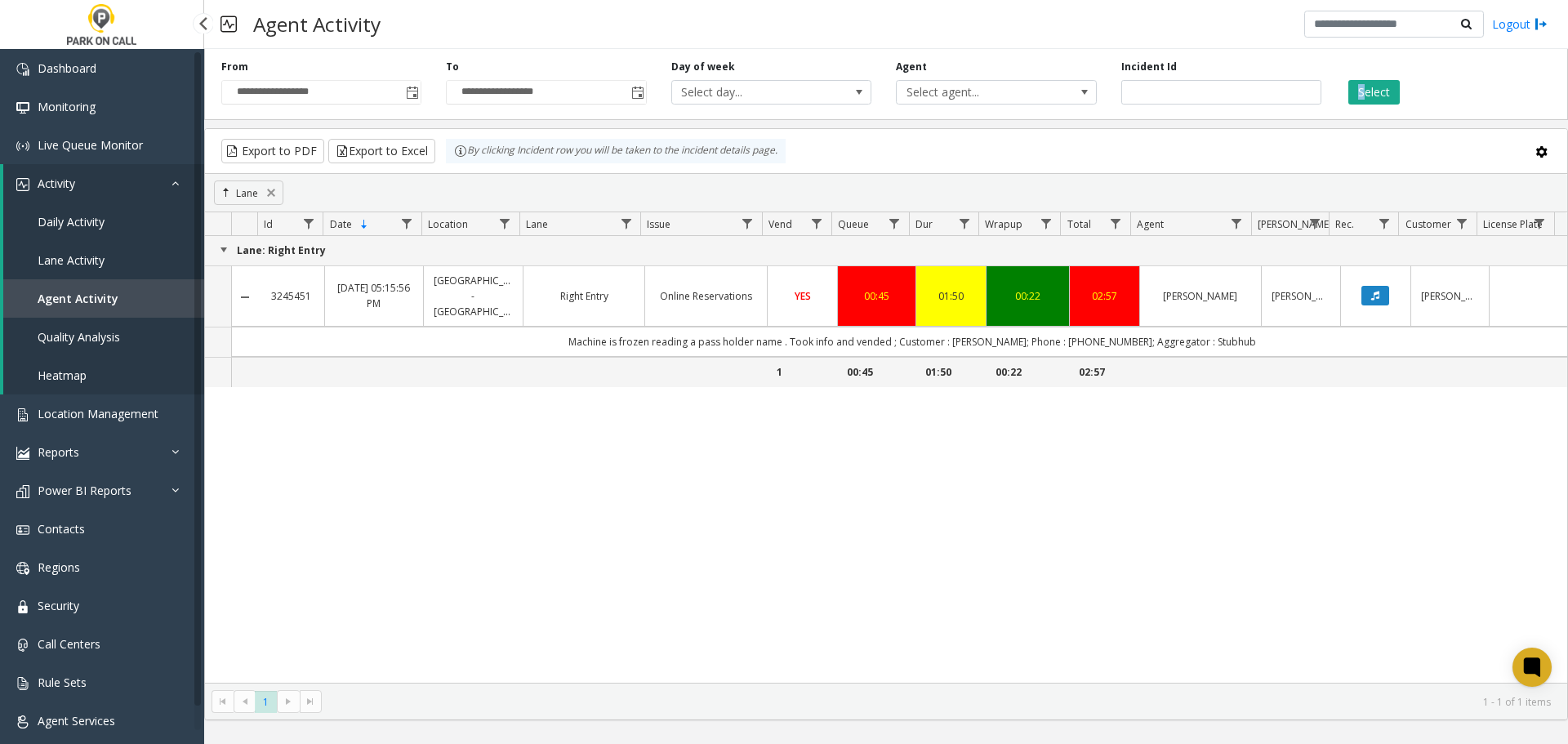
click at [65, 302] on span "Agent Activity" at bounding box center [78, 298] width 81 height 16
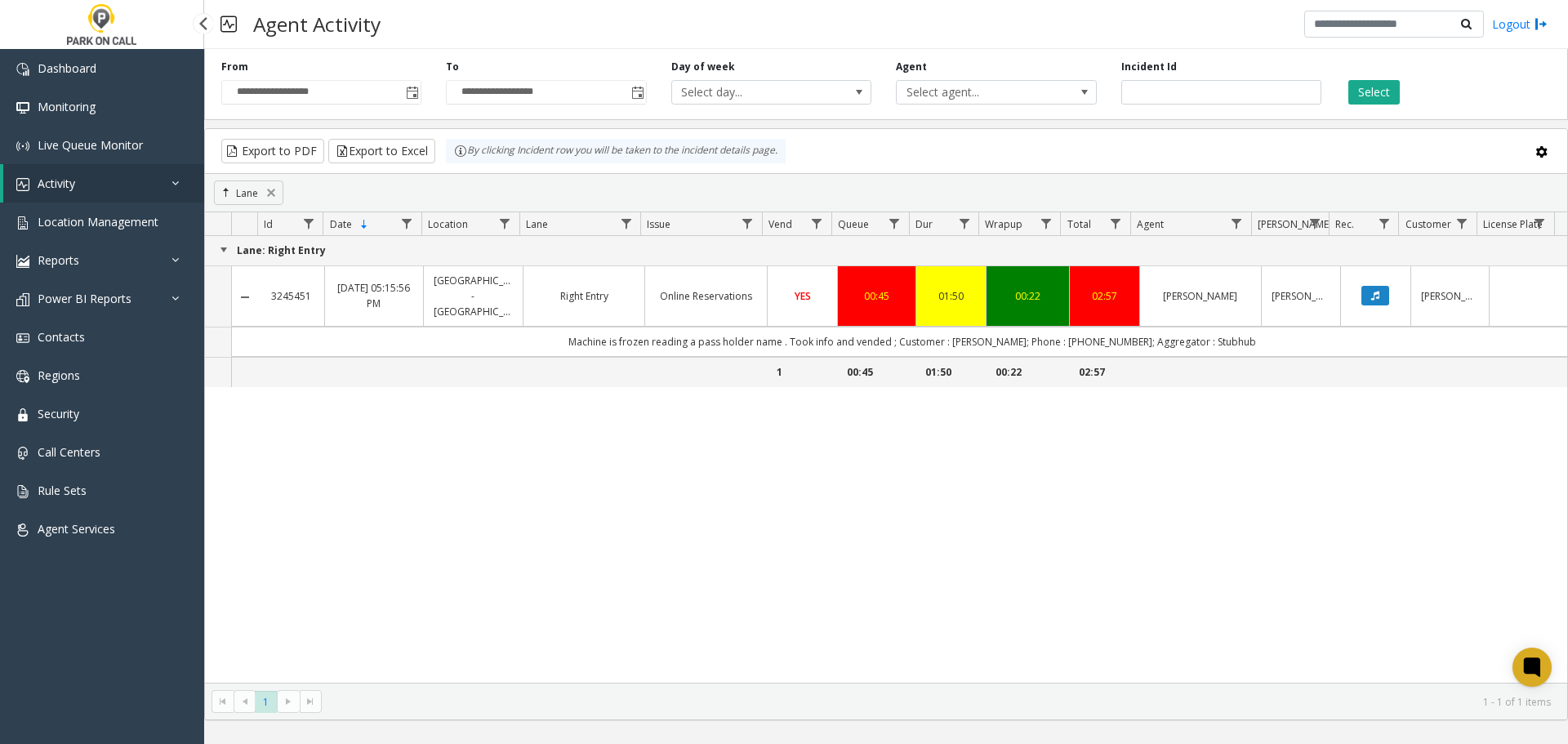
click at [86, 199] on link "Activity" at bounding box center [104, 184] width 201 height 39
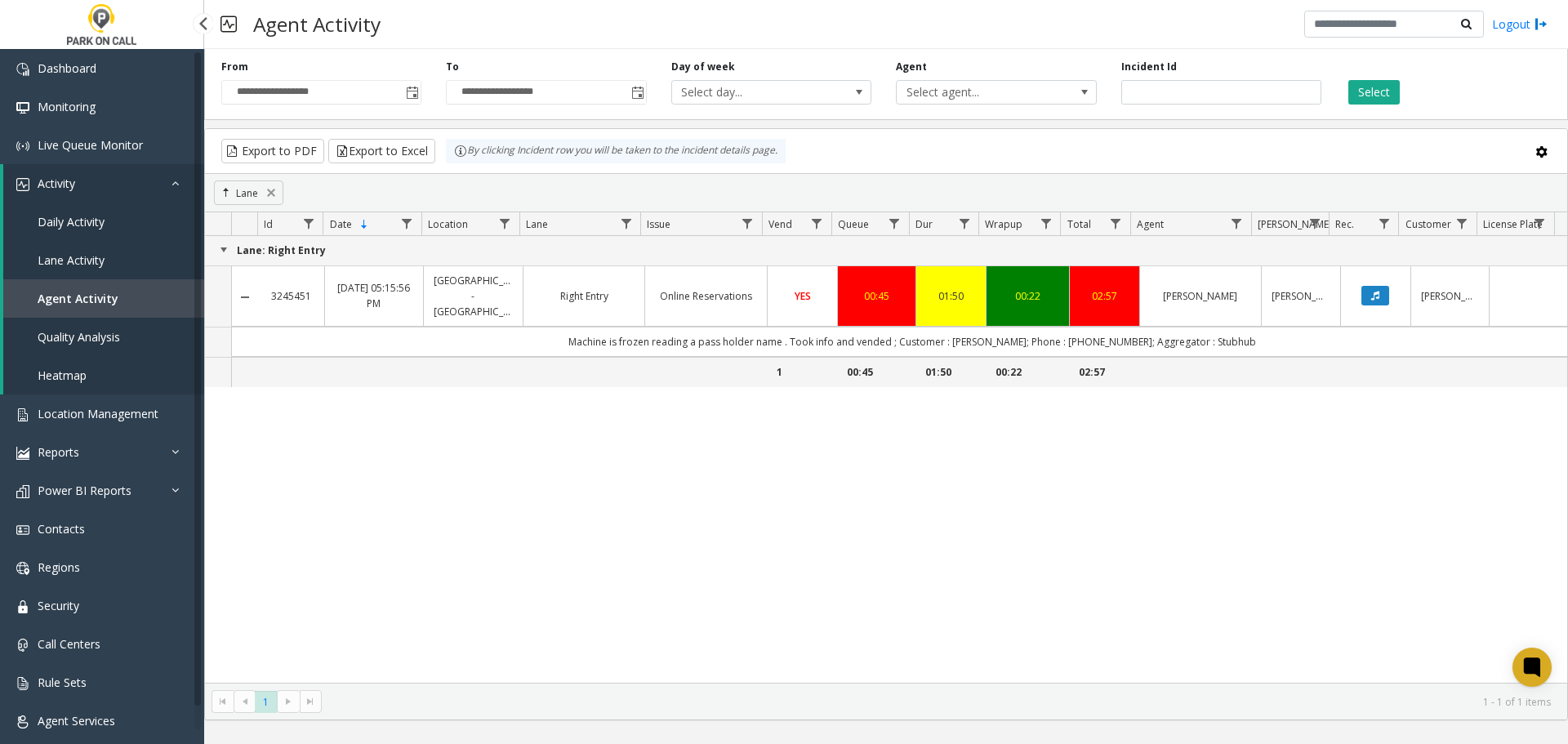
click at [101, 266] on span "Lane Activity" at bounding box center [71, 260] width 67 height 16
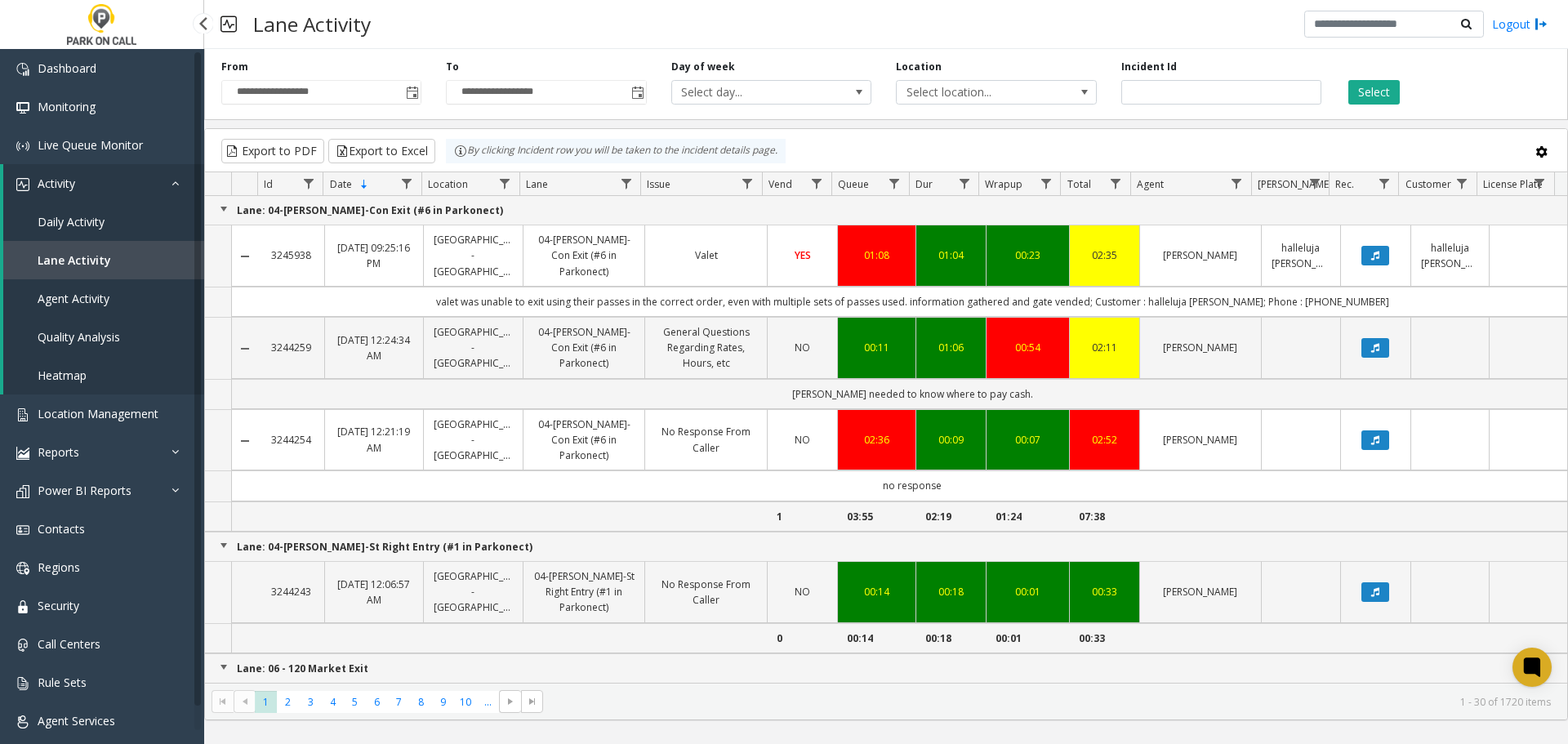
click at [108, 296] on span "Agent Activity" at bounding box center [74, 298] width 72 height 16
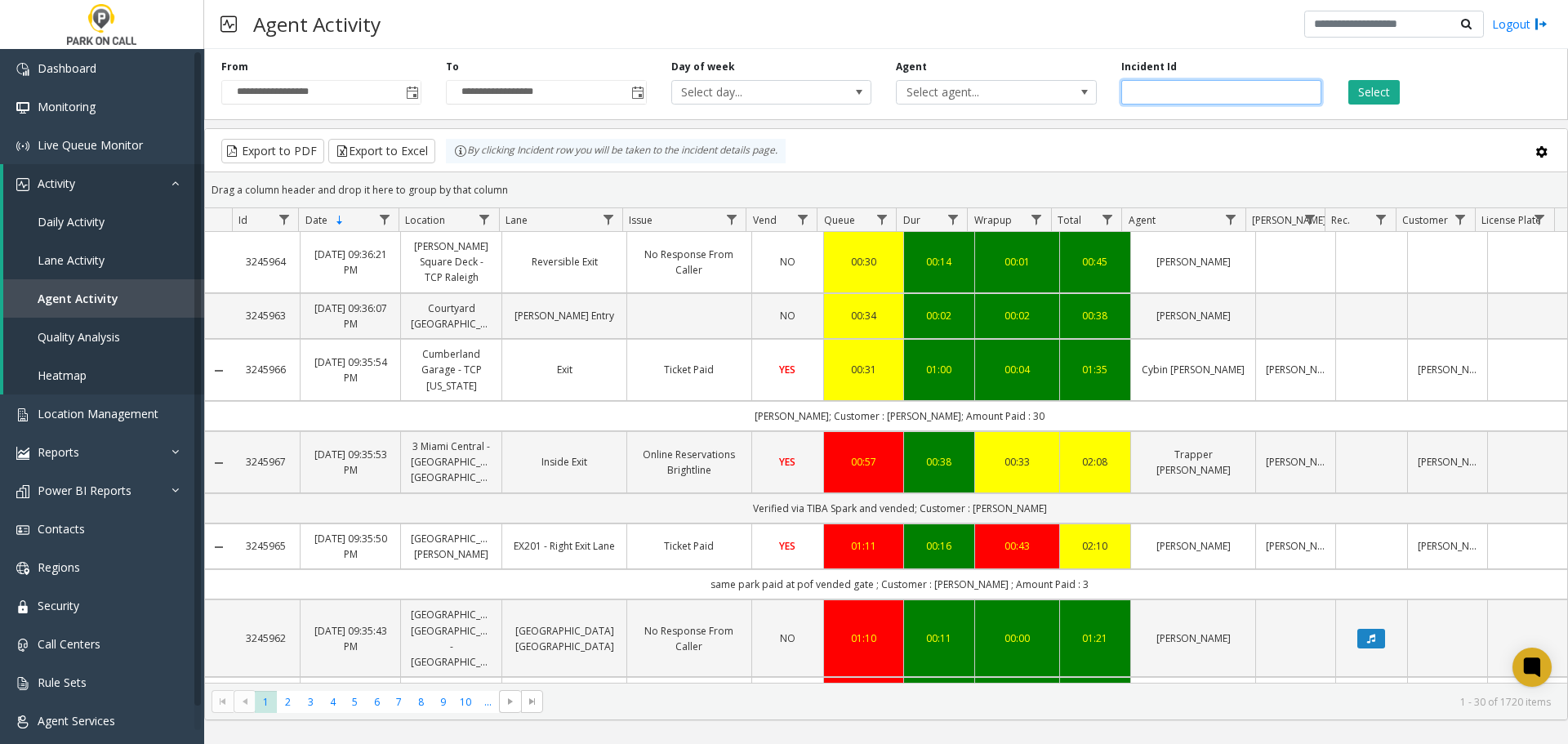
click at [1169, 85] on input "number" at bounding box center [1221, 92] width 200 height 25
type input "*******"
click at [1369, 91] on button "Select" at bounding box center [1374, 92] width 51 height 25
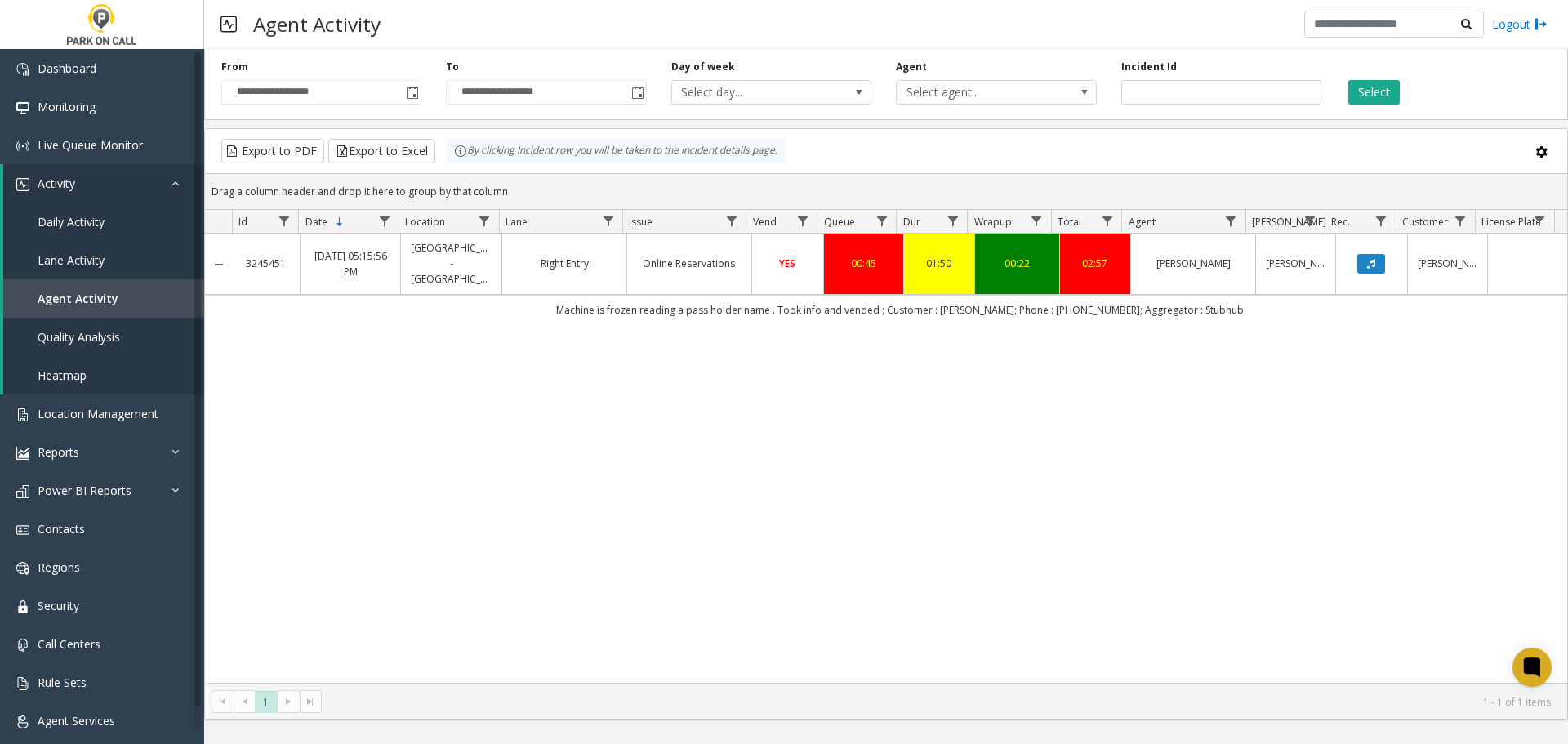
click at [571, 262] on link "Right Entry" at bounding box center [564, 263] width 105 height 16
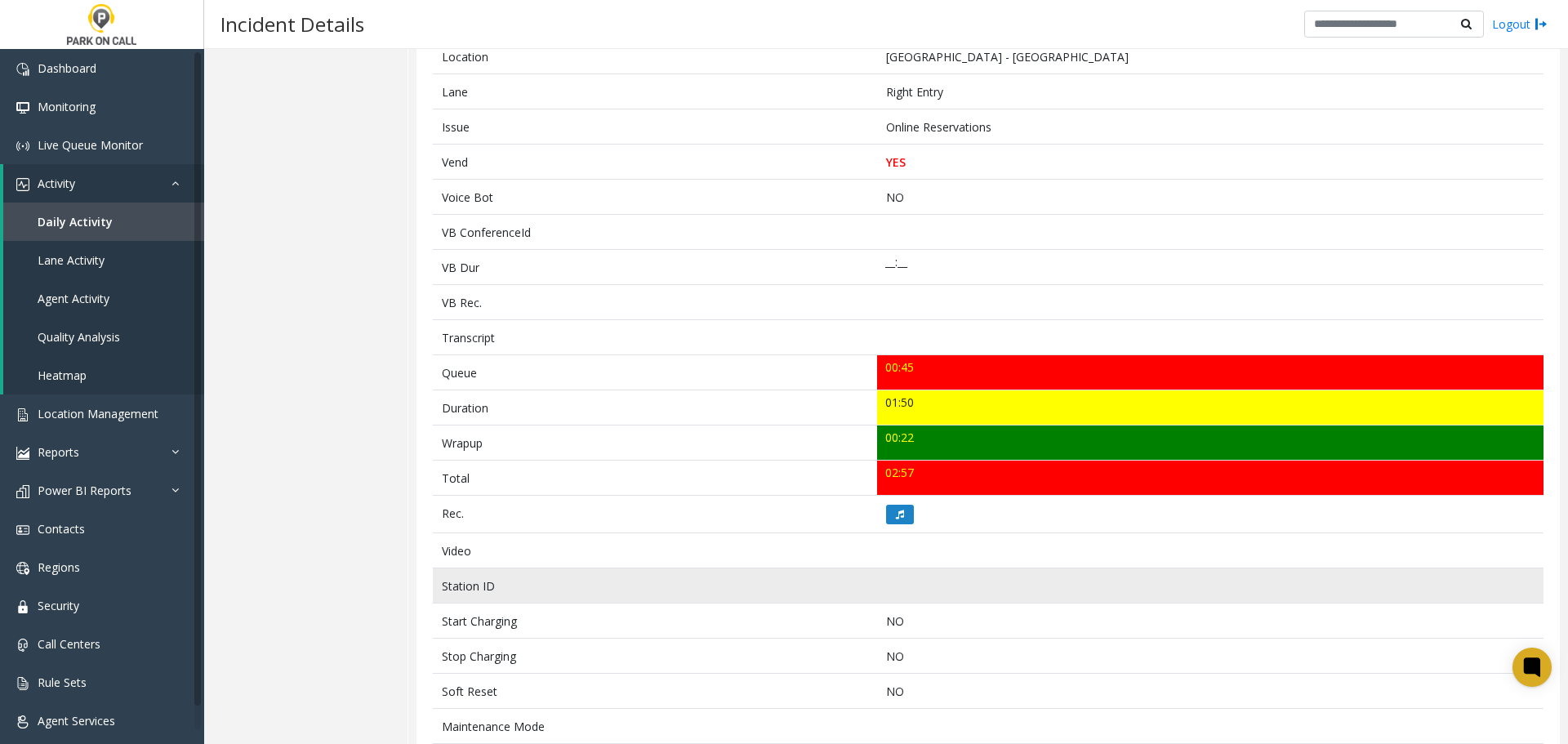
scroll to position [579, 0]
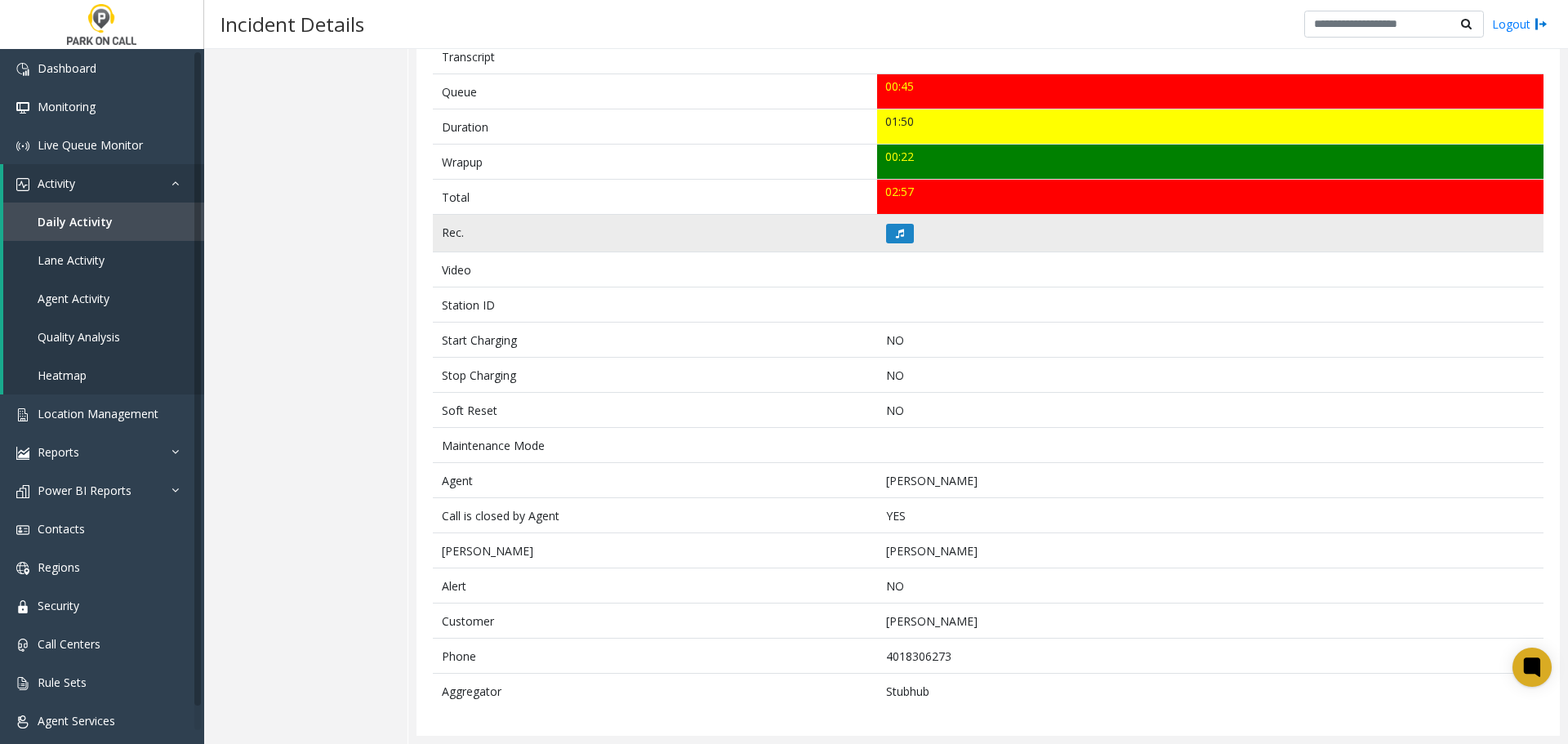
click at [881, 221] on td at bounding box center [1210, 234] width 666 height 38
click at [908, 233] on button at bounding box center [900, 233] width 28 height 19
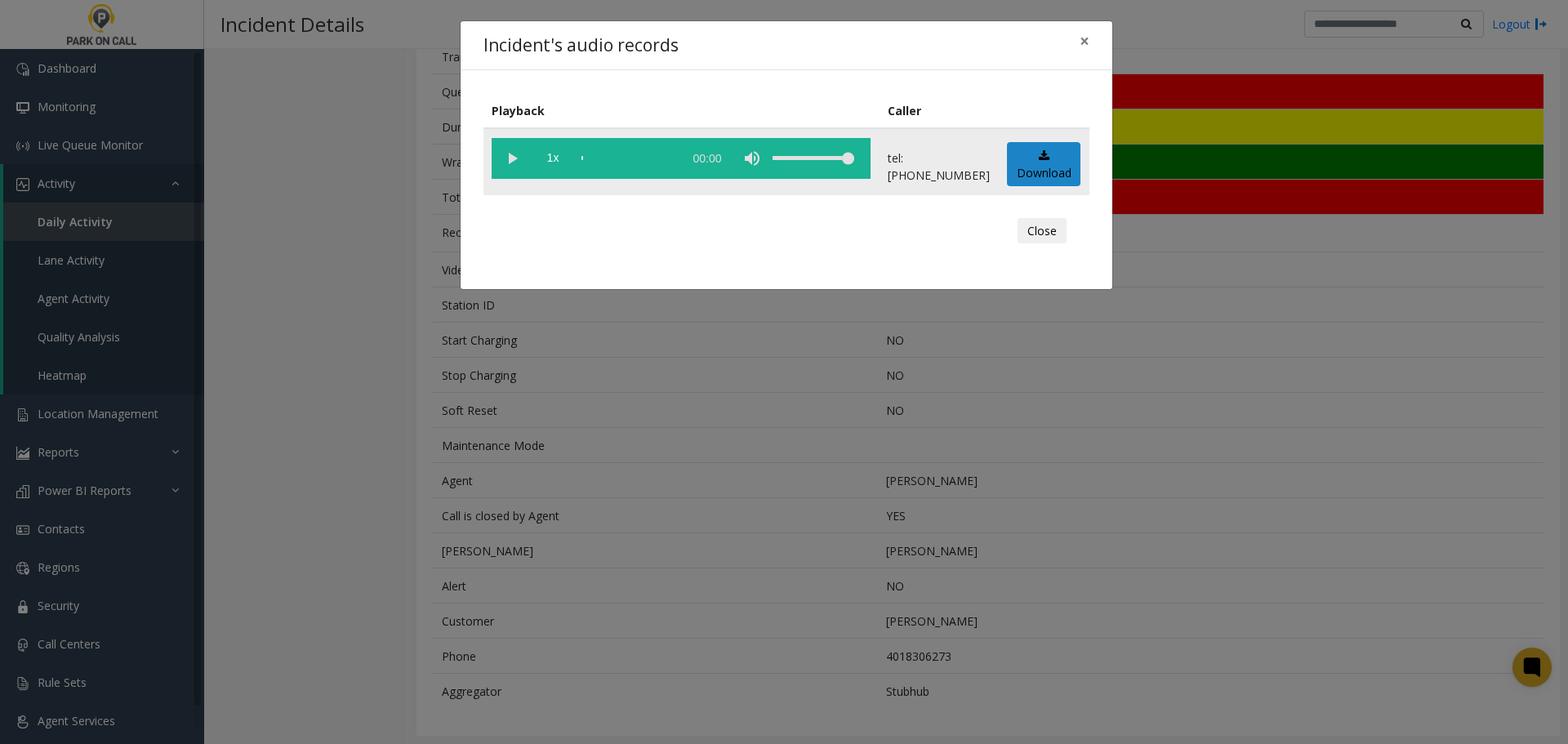
click at [510, 155] on vg-play-pause at bounding box center [512, 158] width 40 height 40
click at [589, 165] on div "scrub bar" at bounding box center [628, 158] width 93 height 40
click at [595, 162] on div "scrub bar" at bounding box center [628, 158] width 93 height 40
click at [626, 168] on div "scrub bar" at bounding box center [628, 158] width 93 height 40
click at [502, 156] on vg-play-pause at bounding box center [512, 158] width 40 height 40
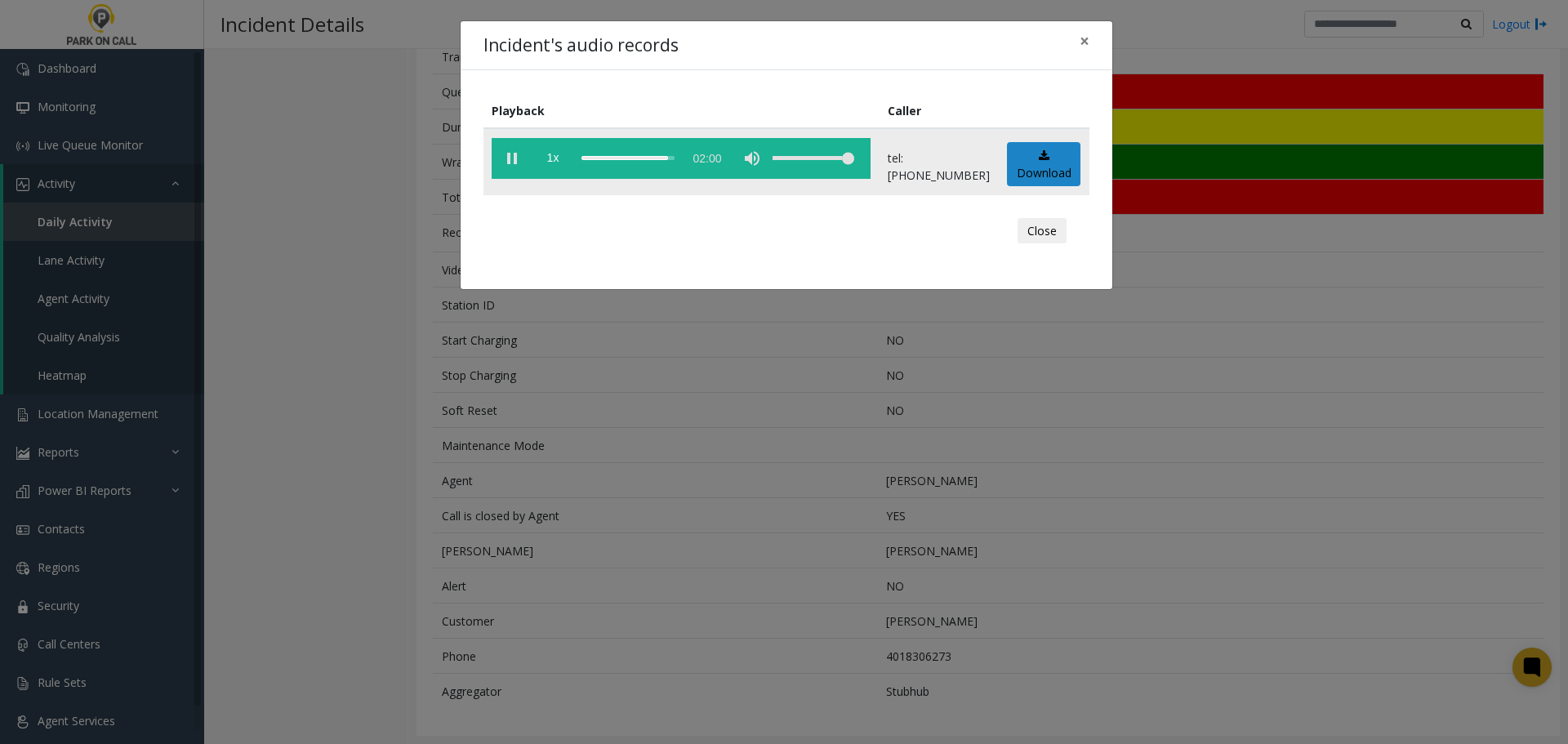
click at [514, 157] on vg-play-pause at bounding box center [512, 158] width 40 height 40
click at [517, 561] on div "Incident's audio records × Playback Caller 1x 02:00 tel:0030229006 Download Clo…" at bounding box center [784, 372] width 1568 height 744
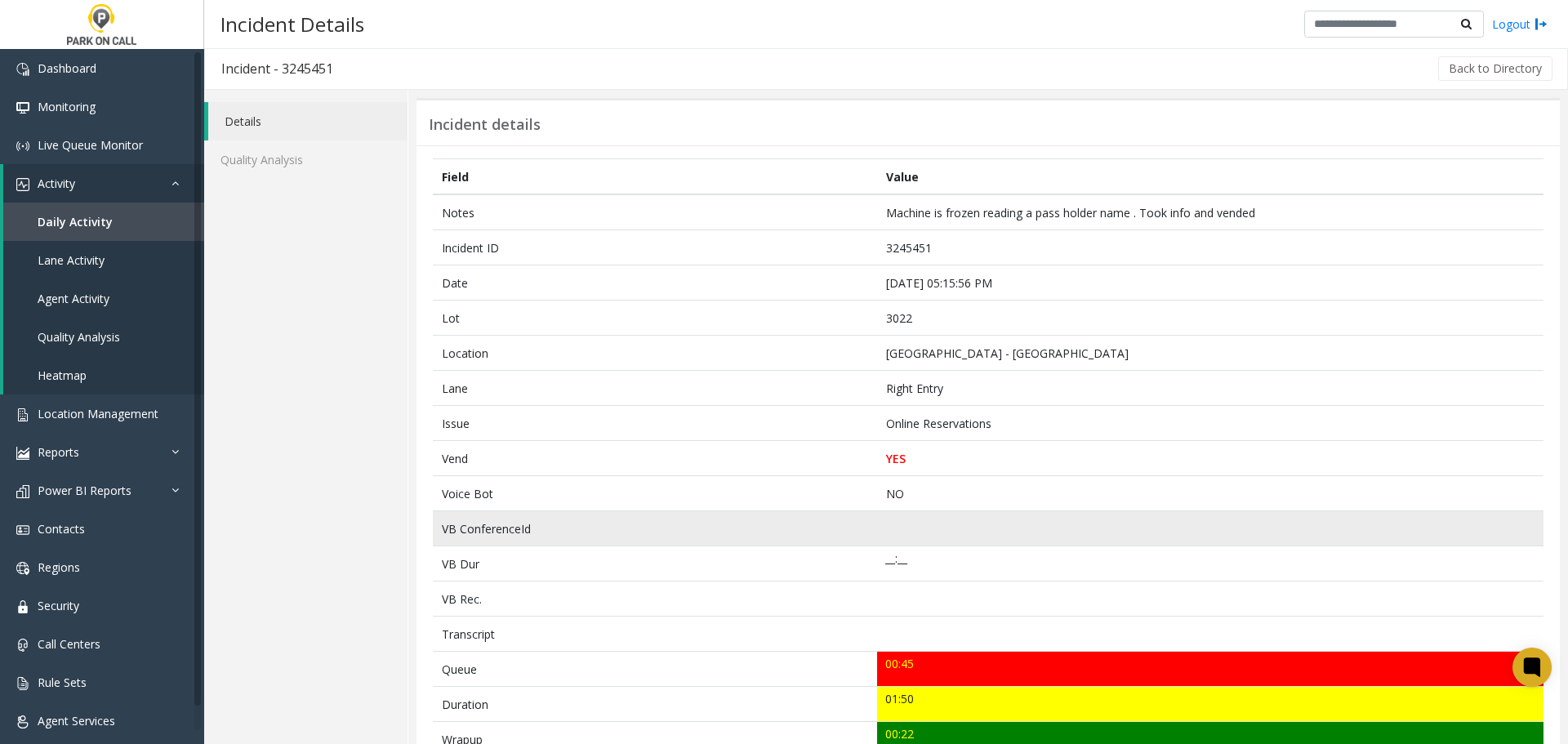
scroll to position [0, 0]
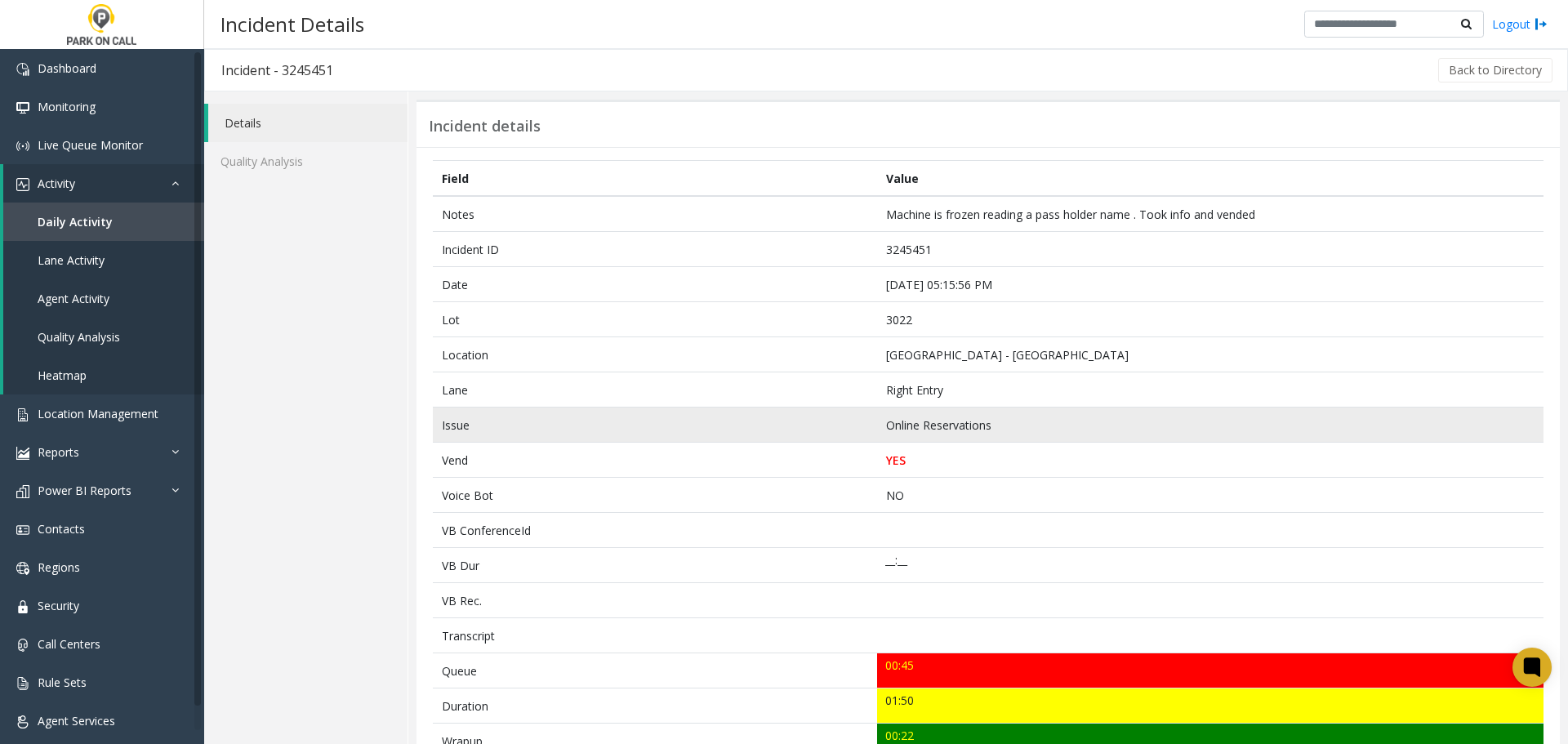
click at [1241, 409] on td "Online Reservations" at bounding box center [1210, 425] width 666 height 35
